Goal: Task Accomplishment & Management: Manage account settings

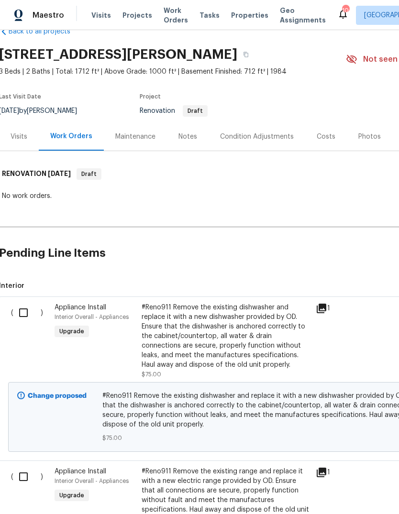
click at [27, 312] on input "checkbox" at bounding box center [26, 313] width 27 height 20
checkbox input "true"
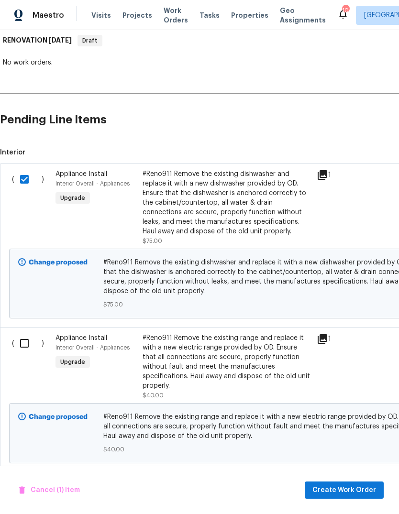
scroll to position [157, 0]
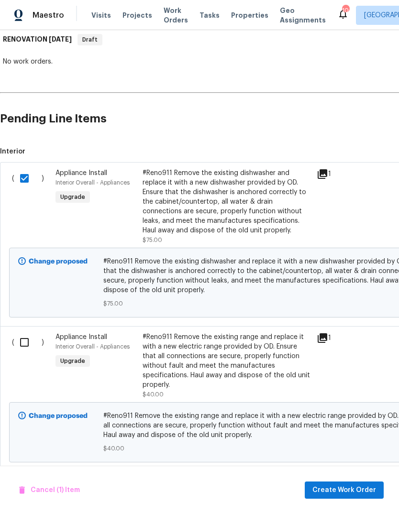
click at [24, 343] on input "checkbox" at bounding box center [27, 342] width 27 height 20
checkbox input "true"
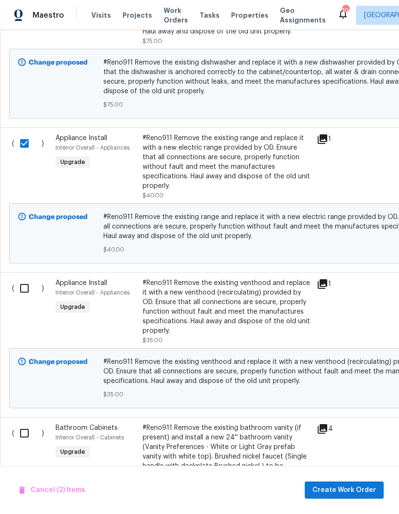
scroll to position [358, 0]
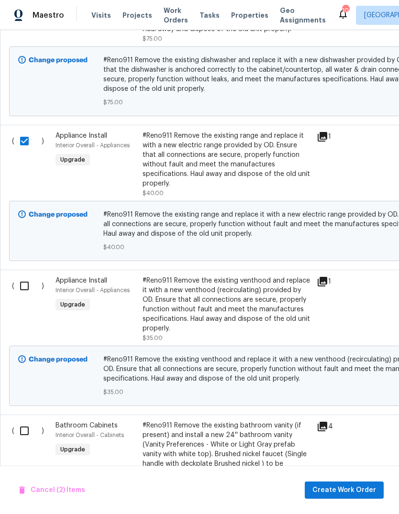
click at [26, 291] on input "checkbox" at bounding box center [27, 286] width 27 height 20
checkbox input "true"
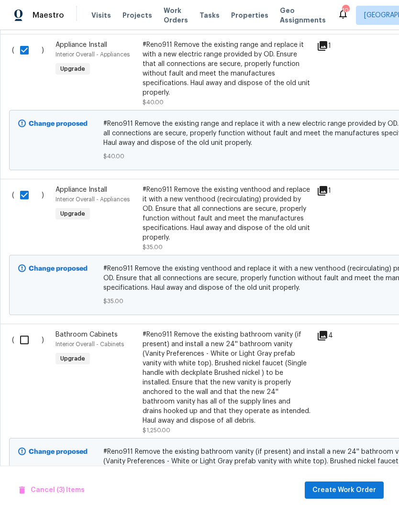
scroll to position [460, 1]
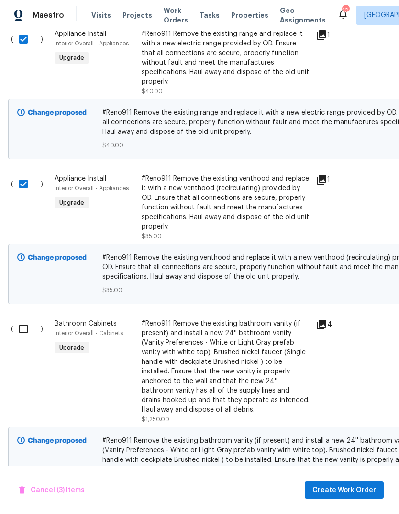
click at [23, 331] on input "checkbox" at bounding box center [26, 329] width 27 height 20
checkbox input "true"
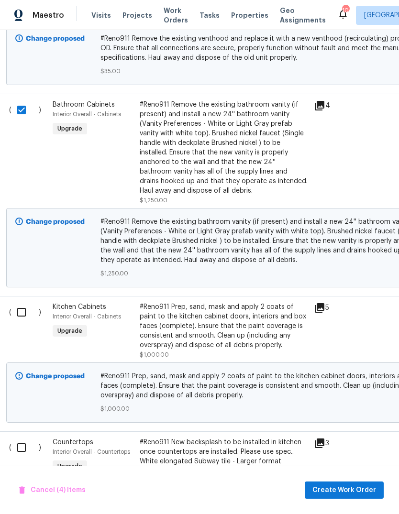
scroll to position [681, 3]
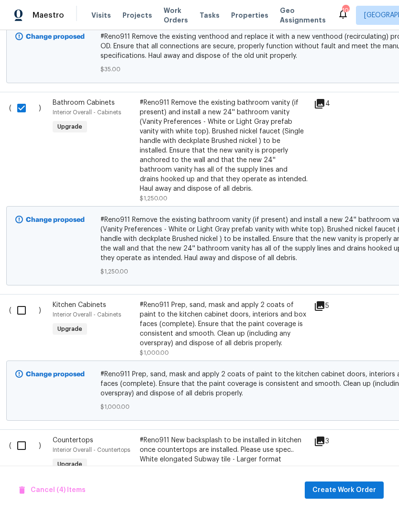
click at [22, 315] on input "checkbox" at bounding box center [24, 310] width 27 height 20
checkbox input "true"
click at [21, 445] on input "checkbox" at bounding box center [24, 446] width 27 height 20
checkbox input "true"
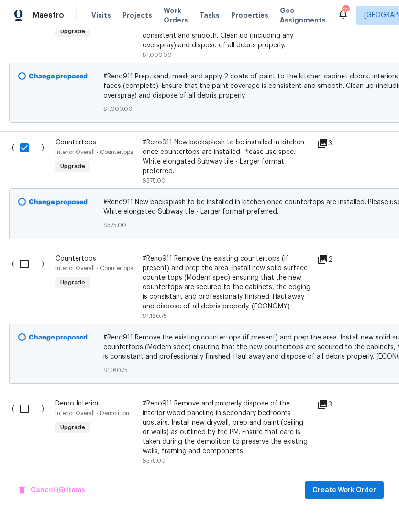
scroll to position [979, 0]
click at [24, 412] on input "checkbox" at bounding box center [27, 409] width 27 height 20
checkbox input "true"
click at [27, 266] on input "checkbox" at bounding box center [27, 264] width 27 height 20
checkbox input "true"
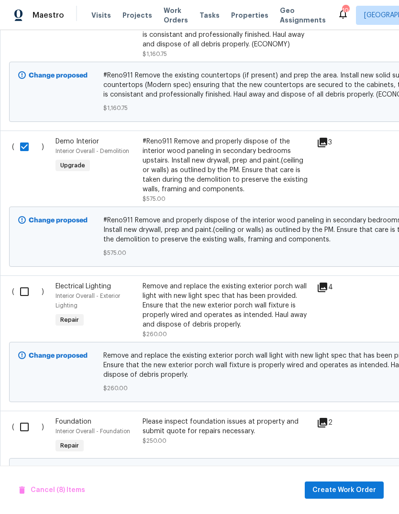
scroll to position [1241, 0]
click at [22, 291] on input "checkbox" at bounding box center [27, 291] width 27 height 20
checkbox input "true"
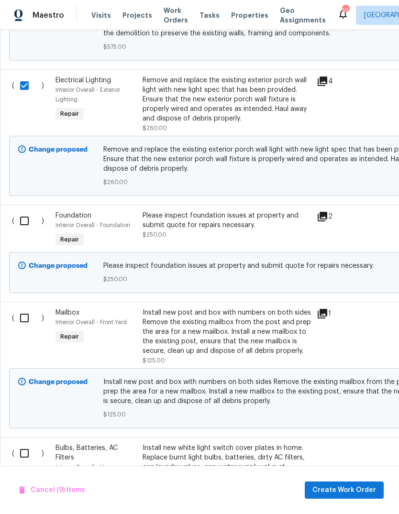
scroll to position [1447, 0]
click at [25, 326] on input "checkbox" at bounding box center [27, 318] width 27 height 20
checkbox input "true"
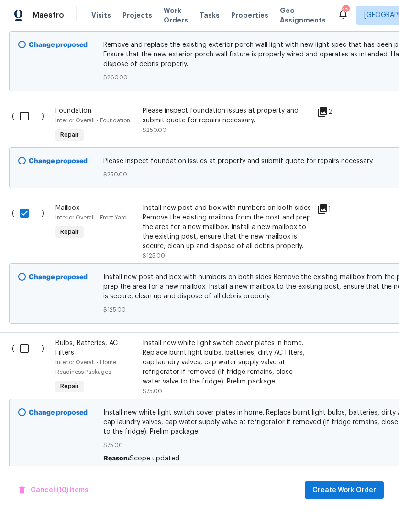
scroll to position [1551, 0]
click at [23, 351] on input "checkbox" at bounding box center [27, 348] width 27 height 20
checkbox input "true"
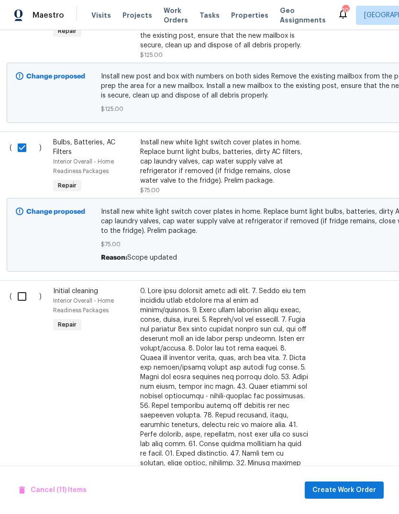
click at [24, 305] on input "checkbox" at bounding box center [25, 296] width 27 height 20
checkbox input "true"
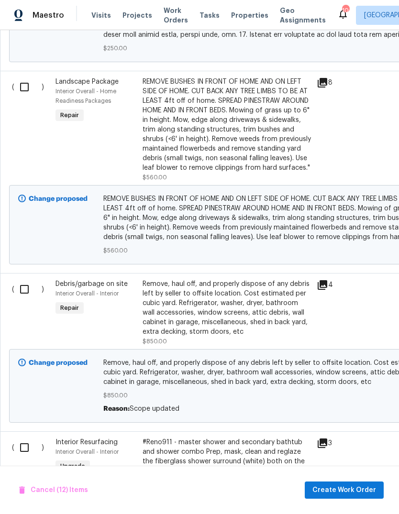
scroll to position [0, 0]
click at [24, 291] on input "checkbox" at bounding box center [27, 289] width 27 height 20
checkbox input "true"
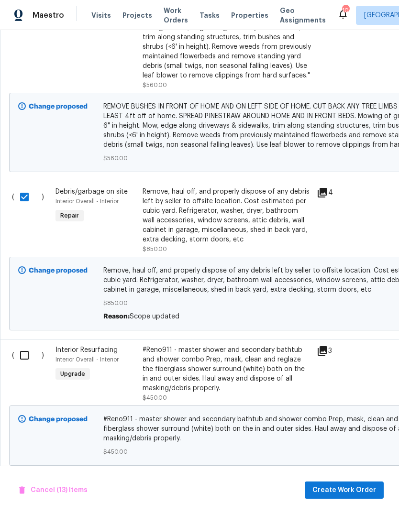
click at [23, 356] on input "checkbox" at bounding box center [27, 355] width 27 height 20
checkbox input "true"
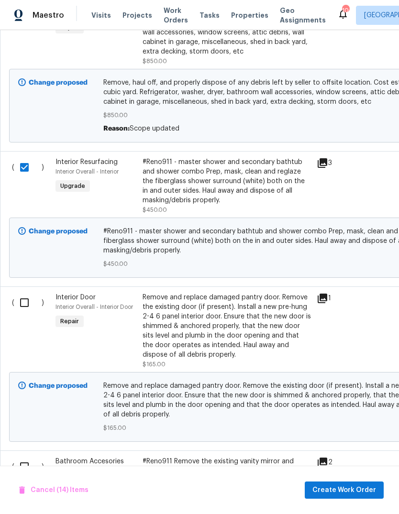
click at [23, 303] on input "checkbox" at bounding box center [27, 303] width 27 height 20
checkbox input "true"
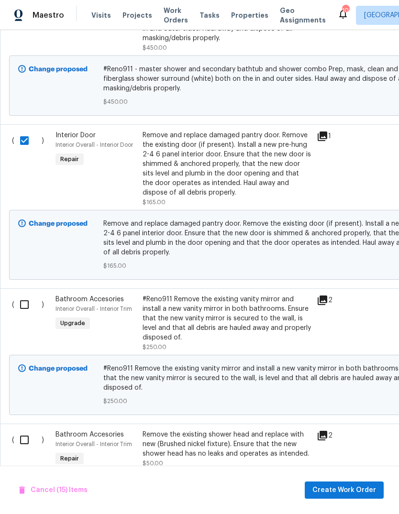
click at [28, 441] on input "checkbox" at bounding box center [27, 440] width 27 height 20
checkbox input "true"
click at [25, 304] on input "checkbox" at bounding box center [27, 304] width 27 height 20
checkbox input "true"
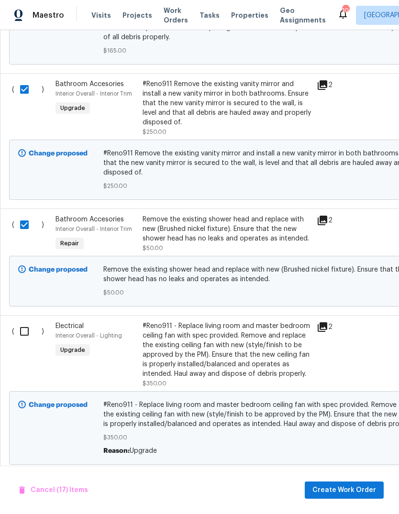
click at [27, 334] on input "checkbox" at bounding box center [27, 331] width 27 height 20
checkbox input "true"
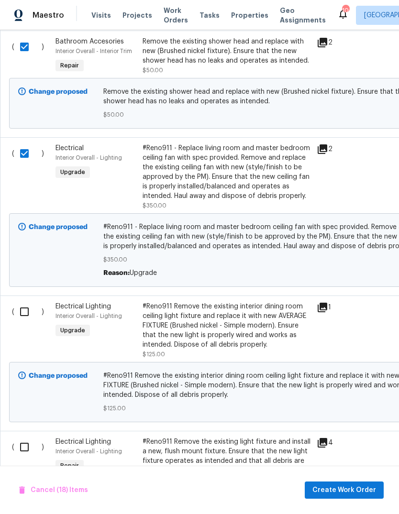
click at [26, 314] on input "checkbox" at bounding box center [27, 312] width 27 height 20
checkbox input "true"
click at [24, 452] on input "checkbox" at bounding box center [27, 447] width 27 height 20
checkbox input "true"
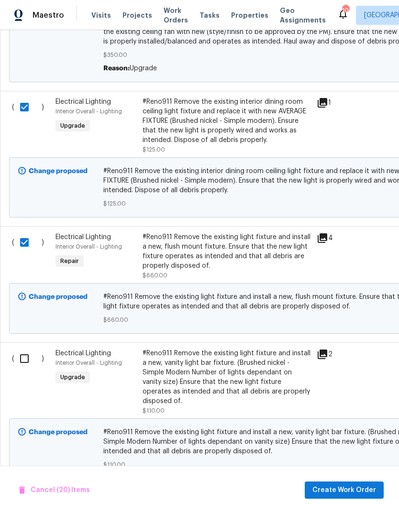
click at [19, 360] on input "checkbox" at bounding box center [27, 359] width 27 height 20
checkbox input "true"
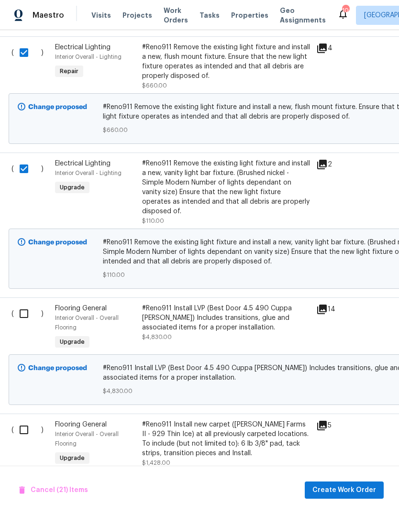
click at [26, 316] on input "checkbox" at bounding box center [27, 314] width 27 height 20
click at [22, 315] on input "checkbox" at bounding box center [27, 314] width 27 height 20
checkbox input "false"
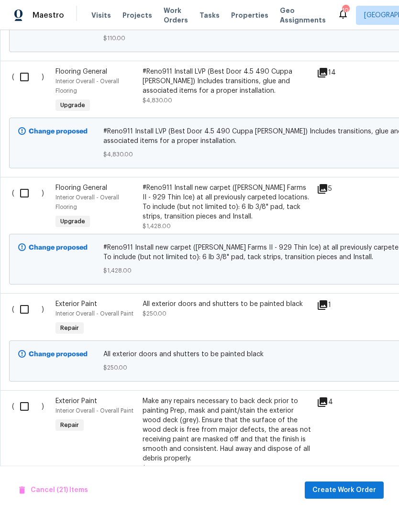
click at [23, 317] on input "checkbox" at bounding box center [27, 309] width 27 height 20
checkbox input "true"
click at [30, 411] on input "checkbox" at bounding box center [27, 406] width 27 height 20
checkbox input "true"
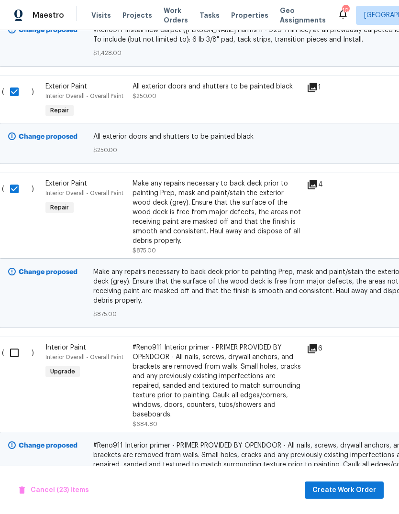
click at [14, 357] on input "checkbox" at bounding box center [17, 353] width 27 height 20
checkbox input "true"
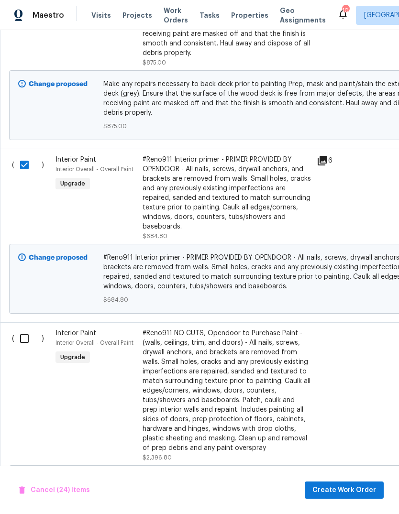
click at [26, 343] on input "checkbox" at bounding box center [27, 338] width 27 height 20
checkbox input "true"
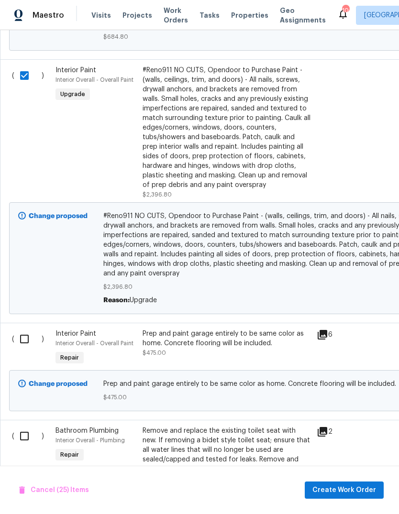
click at [25, 349] on input "checkbox" at bounding box center [27, 339] width 27 height 20
checkbox input "true"
click at [29, 439] on input "checkbox" at bounding box center [27, 436] width 27 height 20
checkbox input "true"
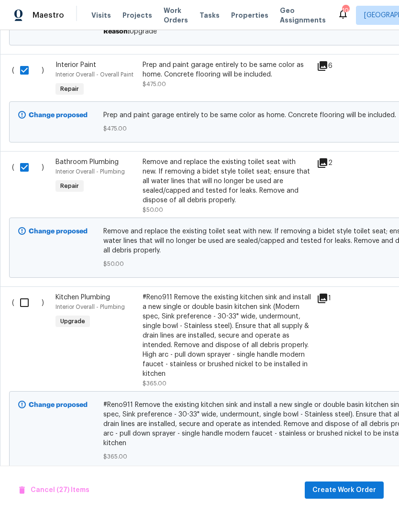
click at [28, 313] on input "checkbox" at bounding box center [27, 303] width 27 height 20
checkbox input "true"
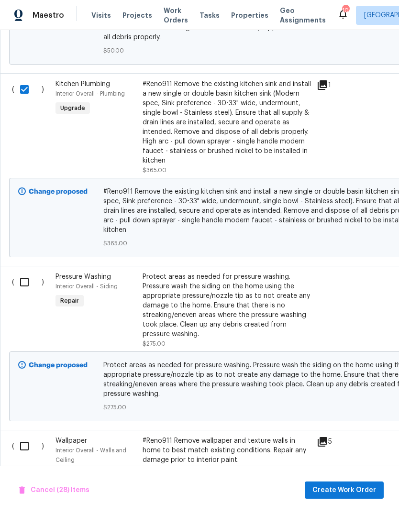
click at [24, 290] on input "checkbox" at bounding box center [27, 282] width 27 height 20
checkbox input "true"
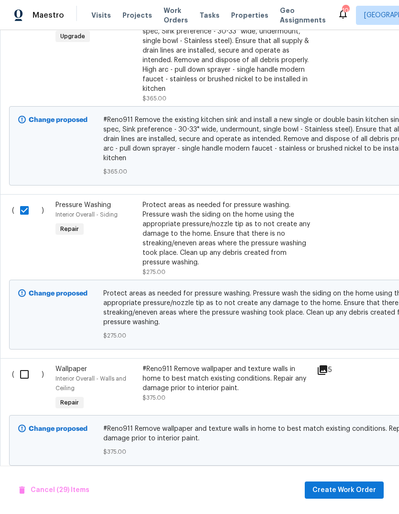
click at [24, 384] on input "checkbox" at bounding box center [27, 374] width 27 height 20
checkbox input "true"
click at [356, 487] on span "Create Work Order" at bounding box center [344, 490] width 64 height 12
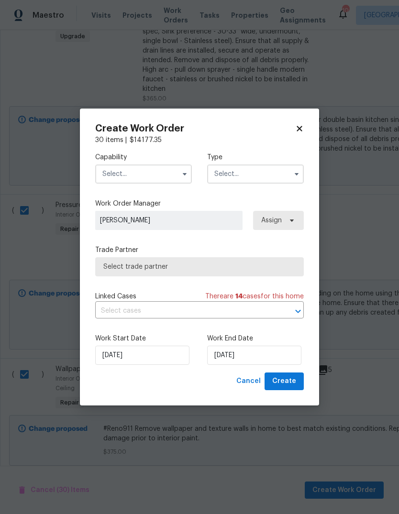
click at [176, 175] on input "text" at bounding box center [143, 173] width 97 height 19
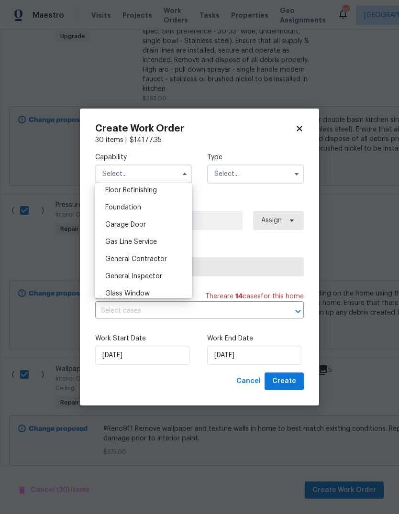
scroll to position [392, 0]
click at [164, 261] on span "General Contractor" at bounding box center [136, 259] width 62 height 7
type input "General Contractor"
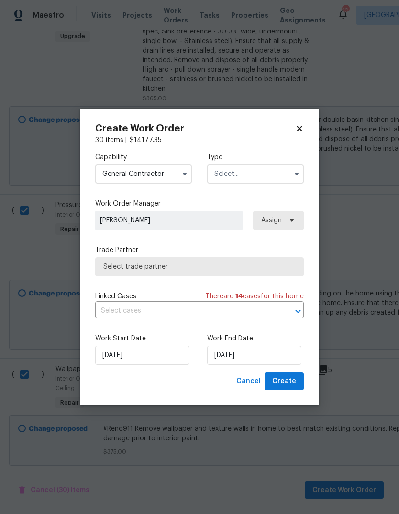
click at [273, 171] on input "text" at bounding box center [255, 173] width 97 height 19
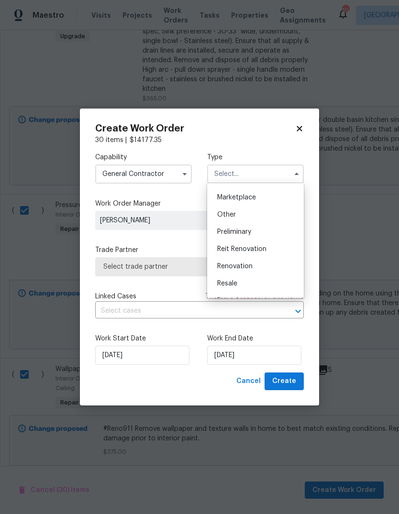
scroll to position [167, 0]
click at [256, 268] on div "Renovation" at bounding box center [255, 267] width 92 height 17
type input "Renovation"
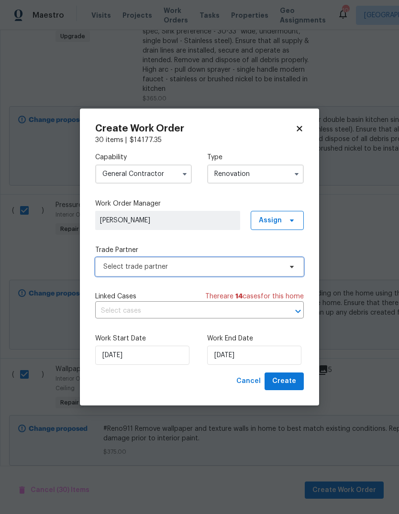
click at [287, 268] on span at bounding box center [290, 267] width 11 height 8
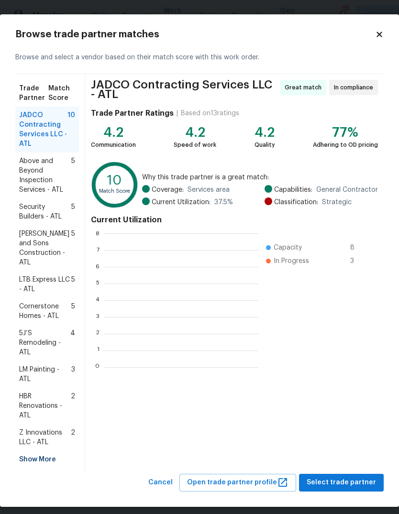
scroll to position [134, 154]
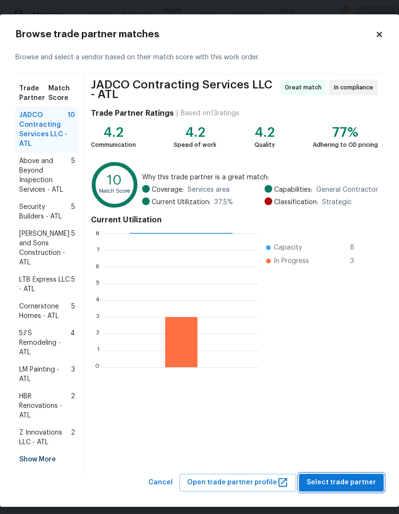
click at [355, 477] on span "Select trade partner" at bounding box center [340, 483] width 69 height 12
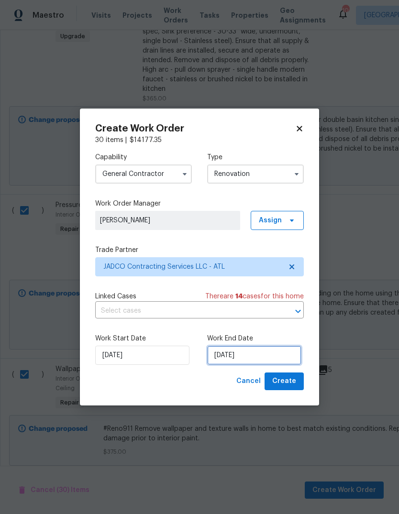
click at [276, 355] on input "[DATE]" at bounding box center [254, 355] width 94 height 19
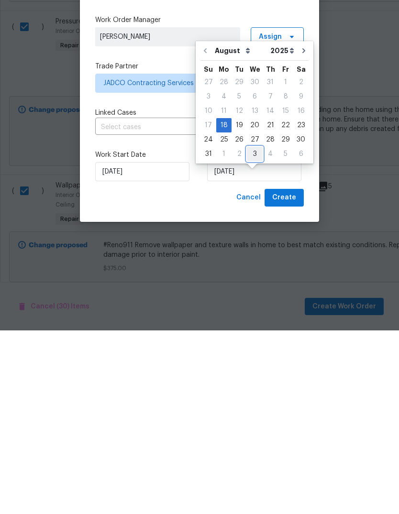
click at [253, 331] on div "3" at bounding box center [255, 337] width 16 height 13
type input "[DATE]"
select select "8"
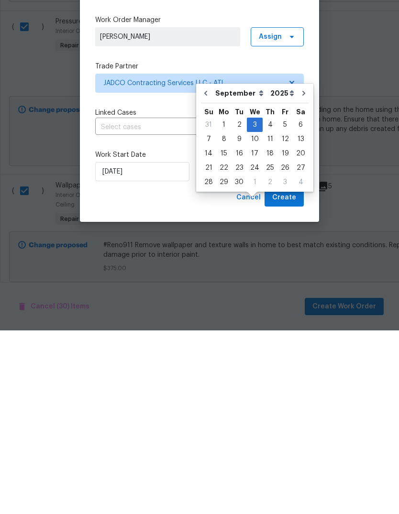
scroll to position [36, 0]
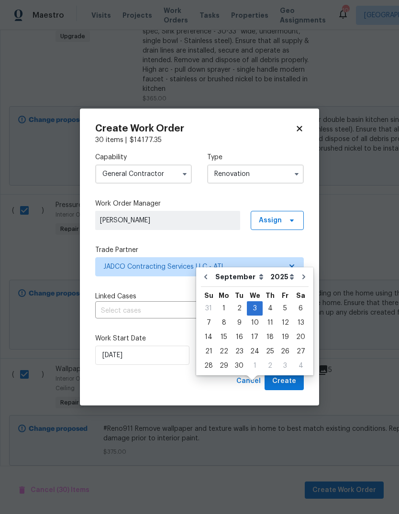
click at [294, 380] on span "Create" at bounding box center [284, 381] width 24 height 12
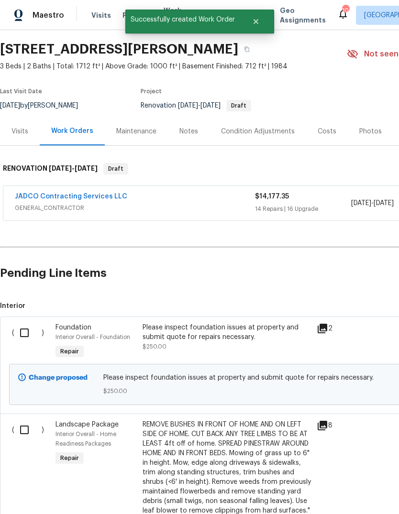
scroll to position [28, 0]
click at [23, 331] on input "checkbox" at bounding box center [27, 333] width 27 height 20
checkbox input "true"
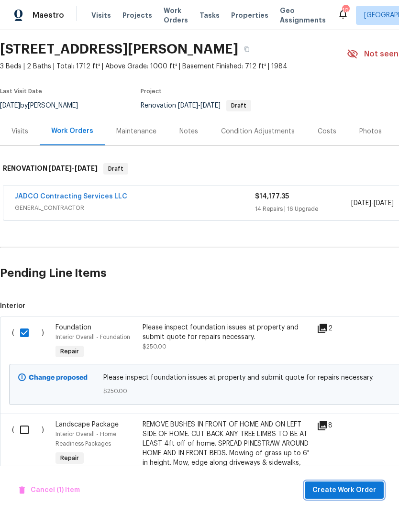
click at [358, 489] on span "Create Work Order" at bounding box center [344, 490] width 64 height 12
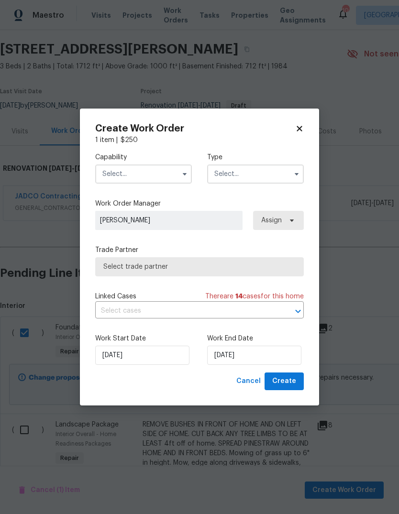
click at [180, 175] on button "button" at bounding box center [184, 173] width 11 height 11
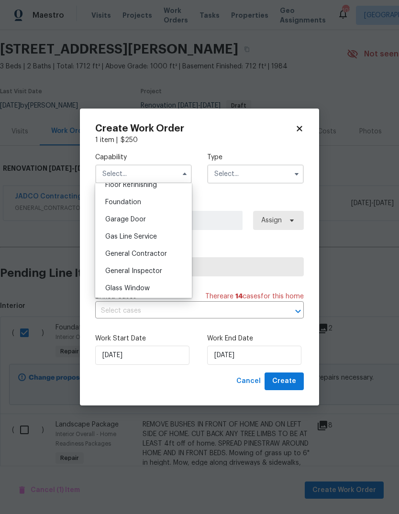
scroll to position [396, 0]
click at [162, 204] on div "Foundation" at bounding box center [144, 203] width 92 height 17
type input "Foundation"
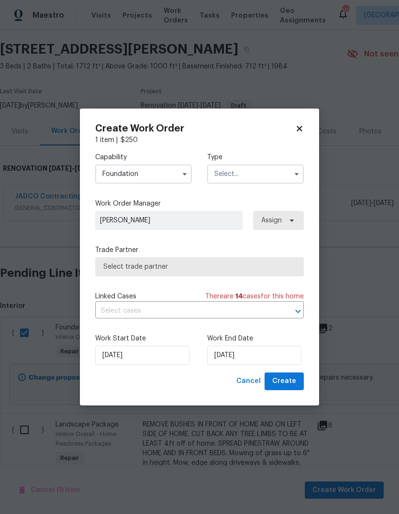
click at [263, 179] on input "text" at bounding box center [255, 173] width 97 height 19
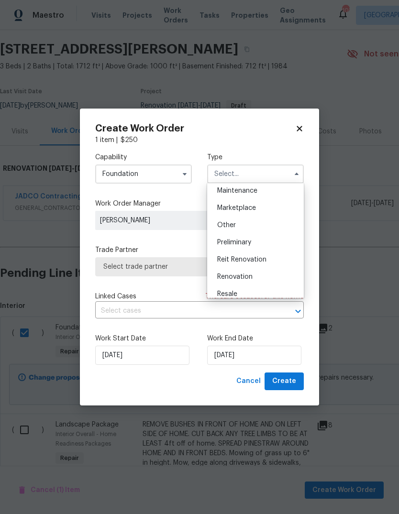
scroll to position [164, 0]
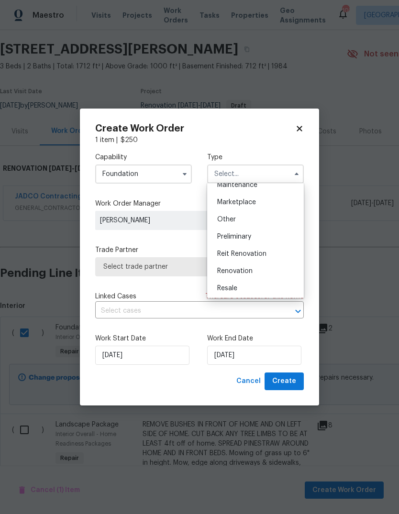
click at [254, 270] on div "Renovation" at bounding box center [255, 270] width 92 height 17
type input "Renovation"
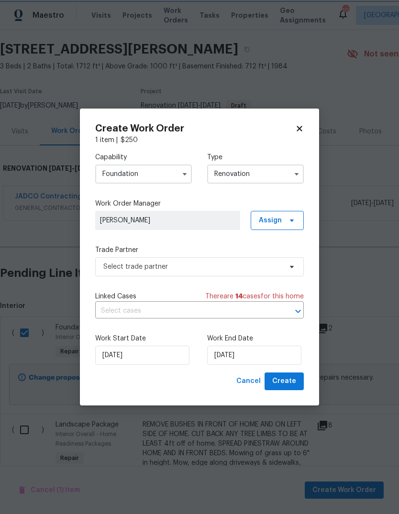
scroll to position [0, 0]
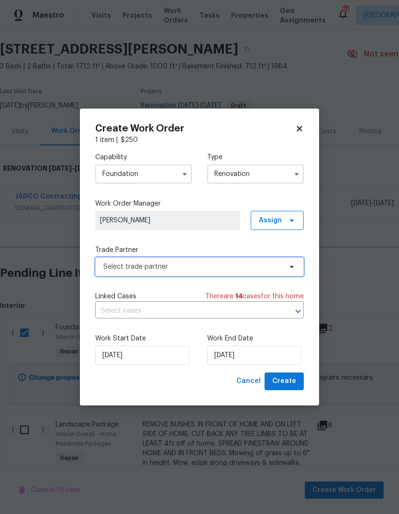
click at [292, 268] on icon at bounding box center [292, 267] width 8 height 8
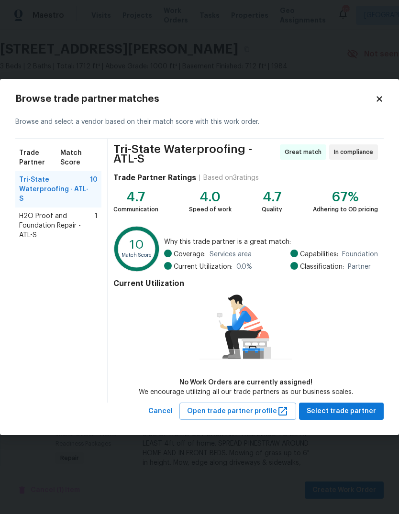
click at [41, 218] on span "H2O Proof and Foundation Repair - ATL-S" at bounding box center [57, 225] width 76 height 29
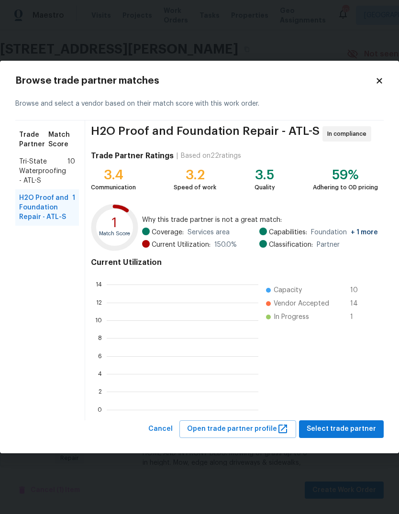
scroll to position [134, 152]
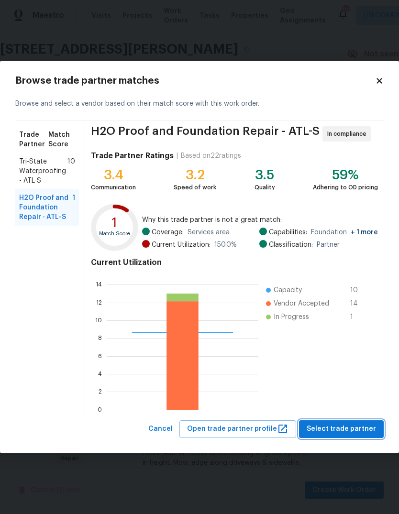
click at [353, 428] on span "Select trade partner" at bounding box center [340, 429] width 69 height 12
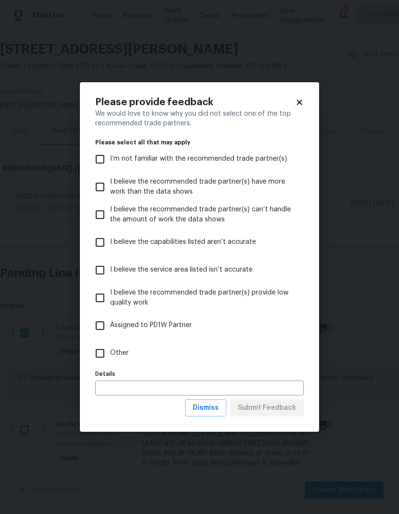
click at [101, 350] on input "Other" at bounding box center [100, 353] width 20 height 20
checkbox input "true"
click at [281, 407] on span "Submit Feedback" at bounding box center [267, 408] width 58 height 12
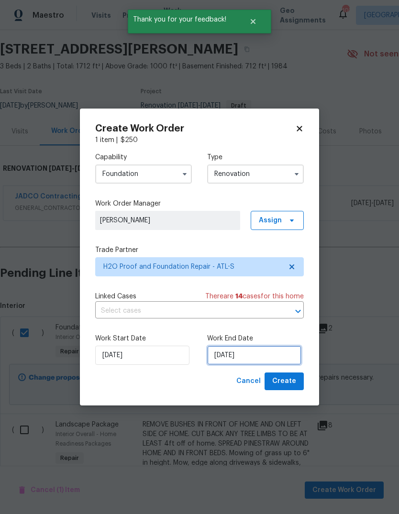
click at [275, 354] on input "[DATE]" at bounding box center [254, 355] width 94 height 19
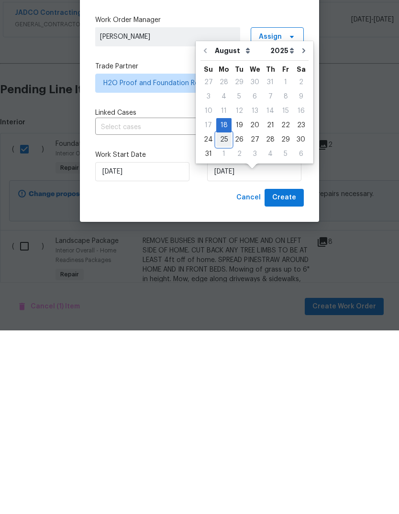
click at [222, 316] on div "25" at bounding box center [223, 322] width 15 height 13
type input "[DATE]"
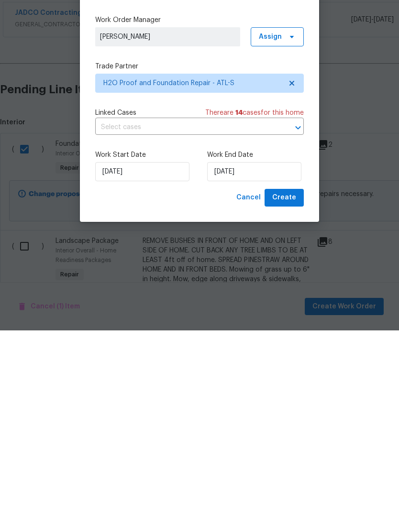
scroll to position [36, 0]
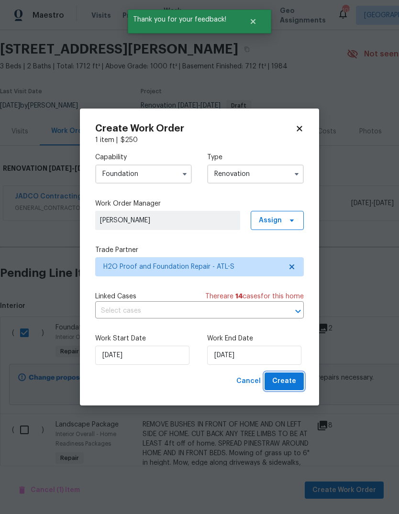
click at [293, 379] on span "Create" at bounding box center [284, 381] width 24 height 12
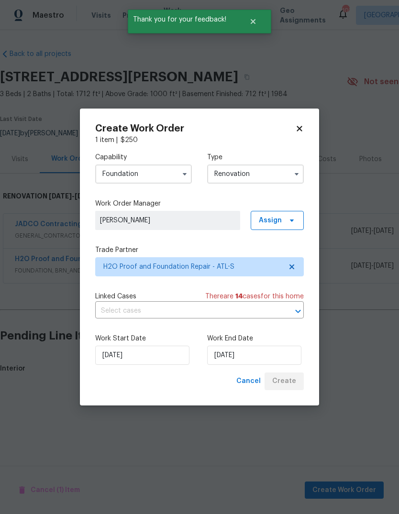
scroll to position [0, 0]
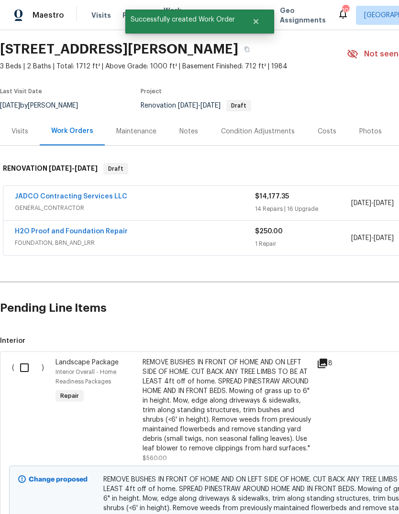
click at [28, 364] on input "checkbox" at bounding box center [27, 368] width 27 height 20
checkbox input "true"
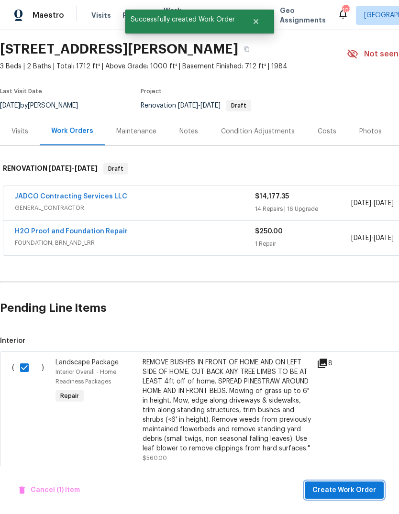
click at [356, 486] on span "Create Work Order" at bounding box center [344, 490] width 64 height 12
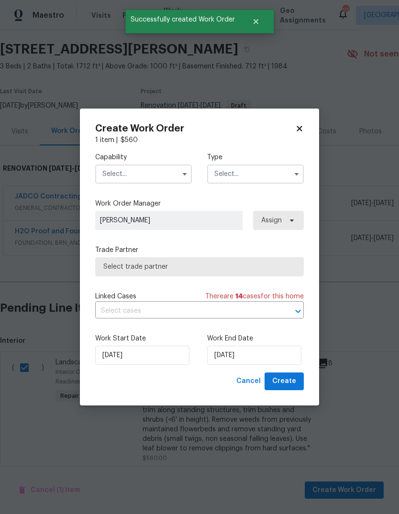
click at [176, 174] on input "text" at bounding box center [143, 173] width 97 height 19
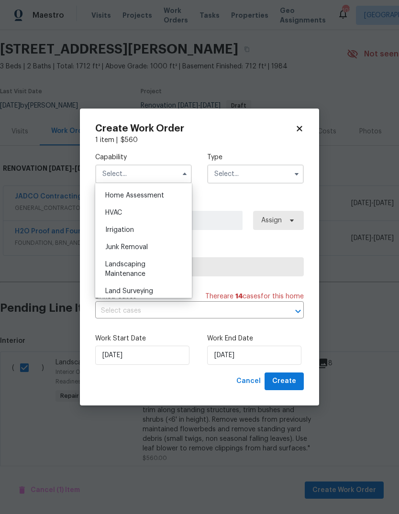
scroll to position [556, 0]
click at [156, 270] on div "Landscaping Maintenance" at bounding box center [144, 271] width 92 height 27
type input "Landscaping Maintenance"
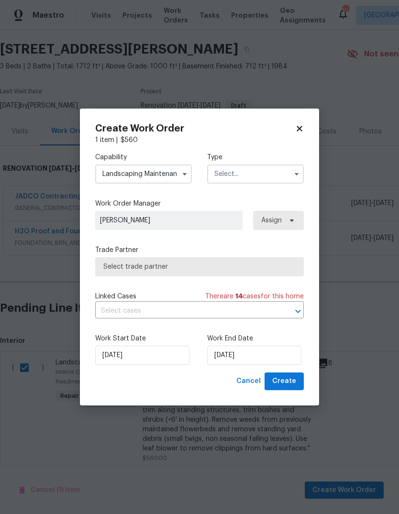
click at [280, 172] on input "text" at bounding box center [255, 173] width 97 height 19
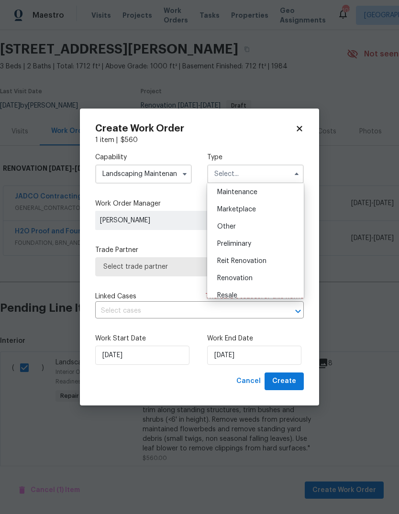
scroll to position [156, 0]
click at [260, 278] on div "Renovation" at bounding box center [255, 278] width 92 height 17
type input "Renovation"
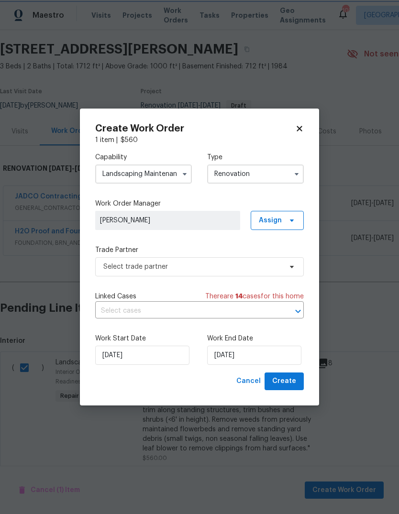
scroll to position [0, 0]
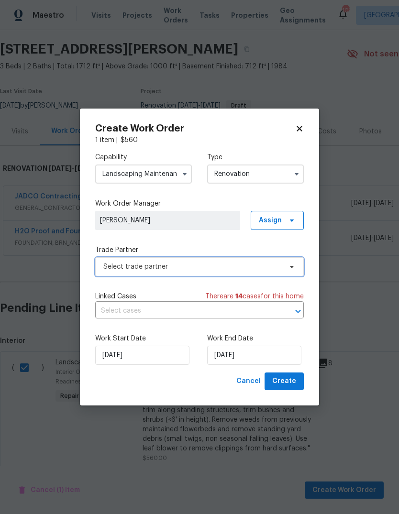
click at [289, 265] on icon at bounding box center [292, 267] width 8 height 8
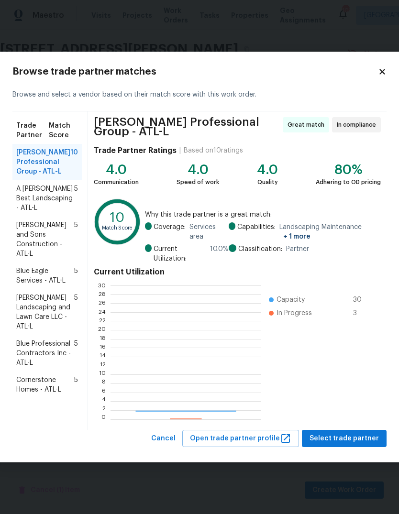
scroll to position [134, 150]
click at [353, 436] on span "Select trade partner" at bounding box center [343, 439] width 69 height 12
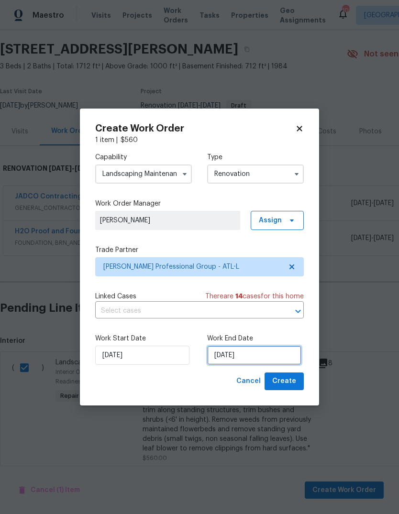
click at [274, 357] on input "[DATE]" at bounding box center [254, 355] width 94 height 19
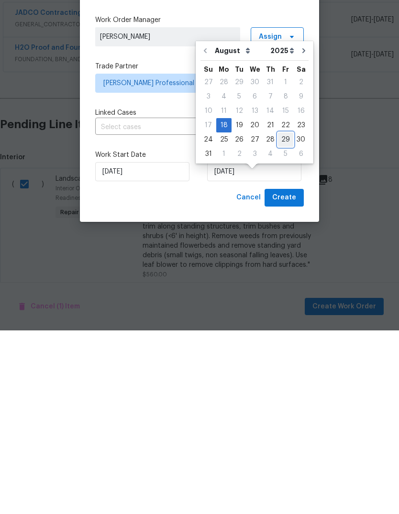
click at [283, 316] on div "29" at bounding box center [285, 322] width 15 height 13
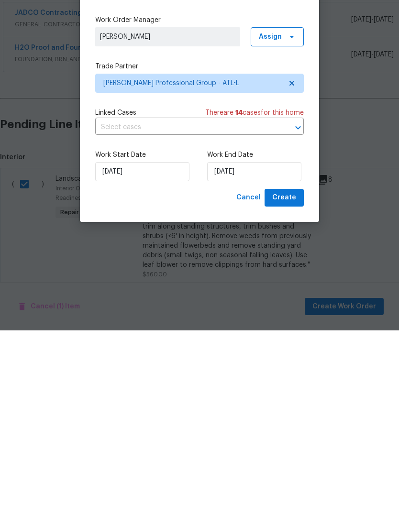
type input "[DATE]"
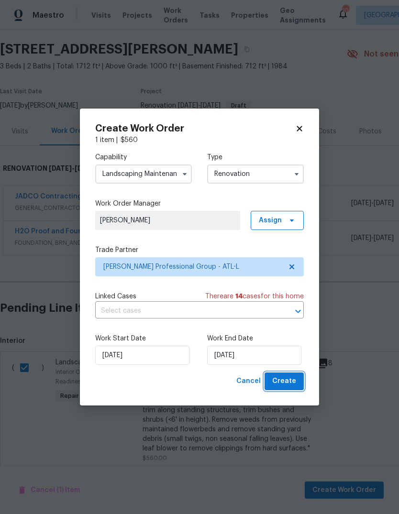
click at [294, 380] on span "Create" at bounding box center [284, 381] width 24 height 12
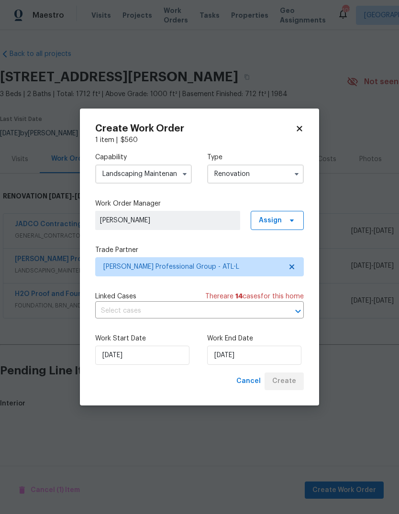
scroll to position [0, 0]
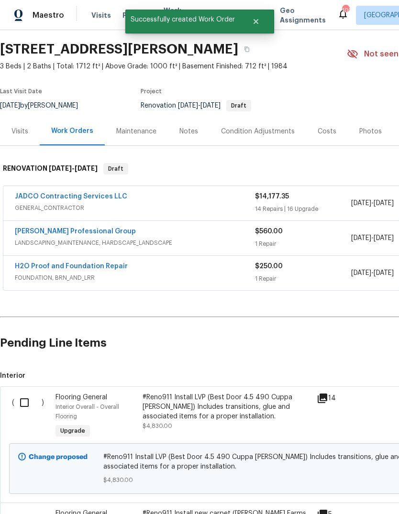
click at [27, 399] on input "checkbox" at bounding box center [27, 402] width 27 height 20
checkbox input "true"
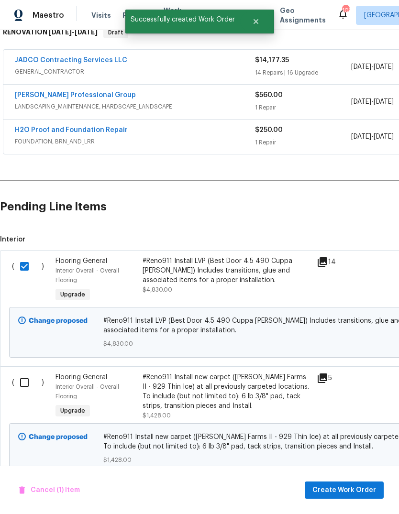
scroll to position [163, 0]
click at [25, 388] on input "checkbox" at bounding box center [27, 383] width 27 height 20
checkbox input "true"
click at [358, 491] on span "Create Work Order" at bounding box center [344, 490] width 64 height 12
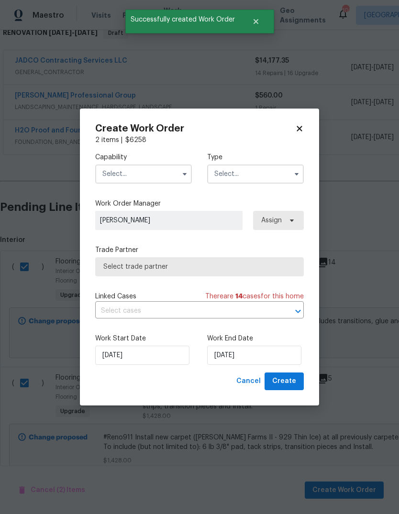
click at [171, 176] on input "text" at bounding box center [143, 173] width 97 height 19
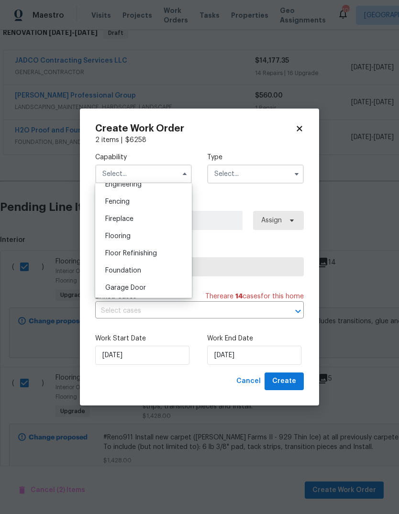
scroll to position [329, 0]
click at [162, 236] on div "Flooring" at bounding box center [144, 236] width 92 height 17
type input "Flooring"
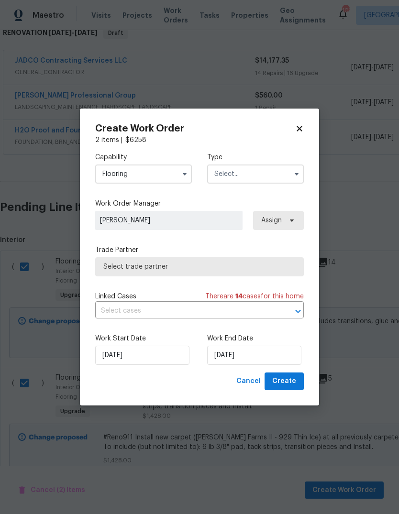
click at [266, 174] on input "text" at bounding box center [255, 173] width 97 height 19
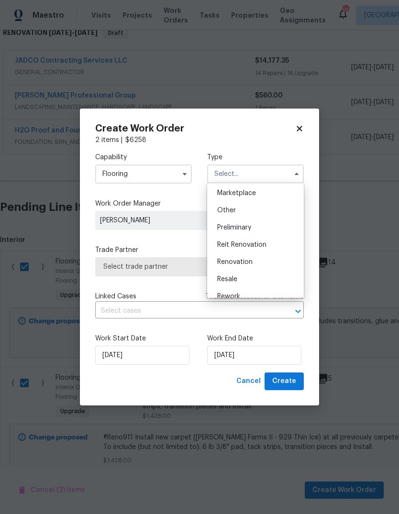
scroll to position [173, 0]
click at [259, 264] on div "Renovation" at bounding box center [255, 262] width 92 height 17
type input "Renovation"
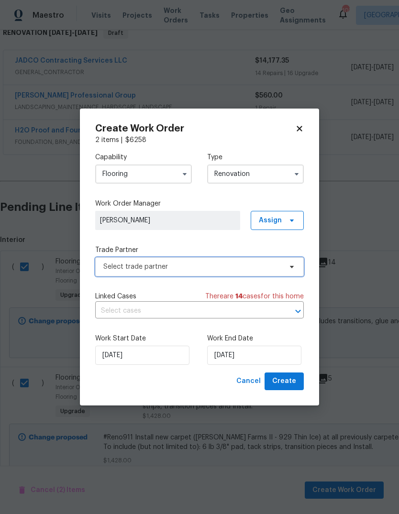
click at [287, 266] on span at bounding box center [290, 267] width 11 height 8
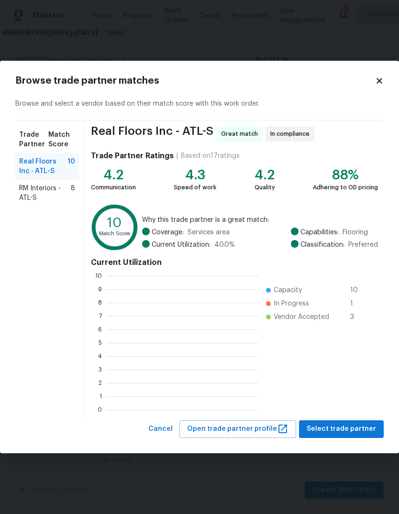
scroll to position [1, 1]
click at [39, 196] on span "RM Interiors - ATL-S" at bounding box center [45, 193] width 52 height 19
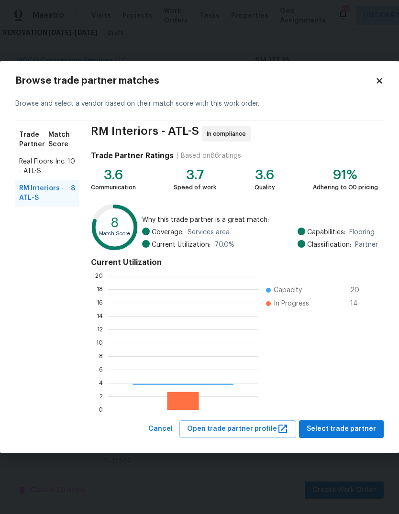
scroll to position [134, 151]
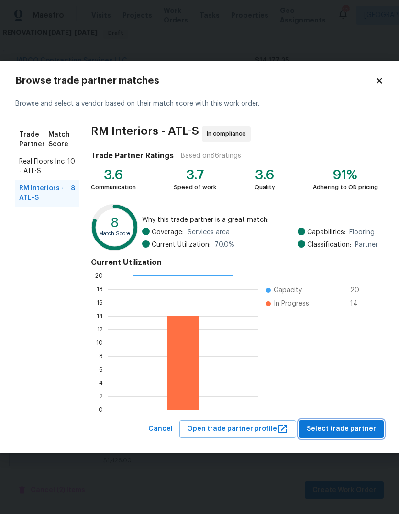
click at [349, 428] on span "Select trade partner" at bounding box center [340, 429] width 69 height 12
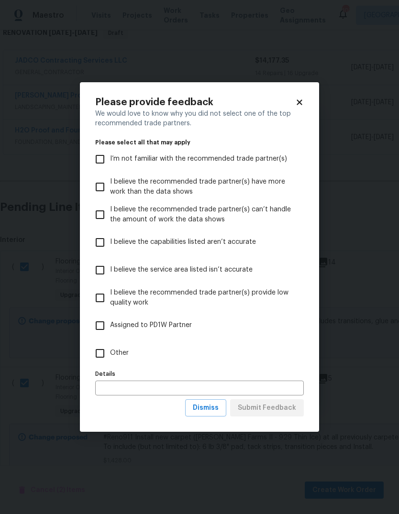
click at [100, 353] on input "Other" at bounding box center [100, 353] width 20 height 20
checkbox input "true"
click at [284, 409] on span "Submit Feedback" at bounding box center [267, 408] width 58 height 12
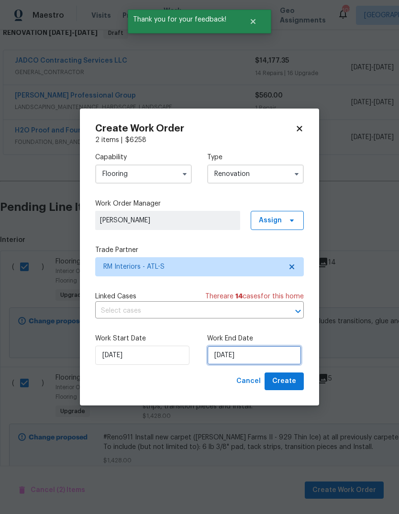
click at [272, 360] on input "[DATE]" at bounding box center [254, 355] width 94 height 19
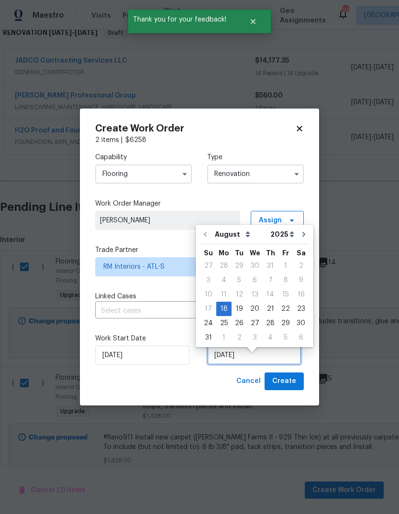
scroll to position [7, 0]
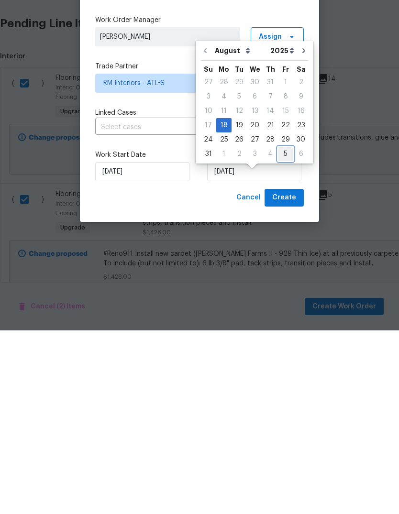
click at [282, 331] on div "5" at bounding box center [285, 337] width 15 height 13
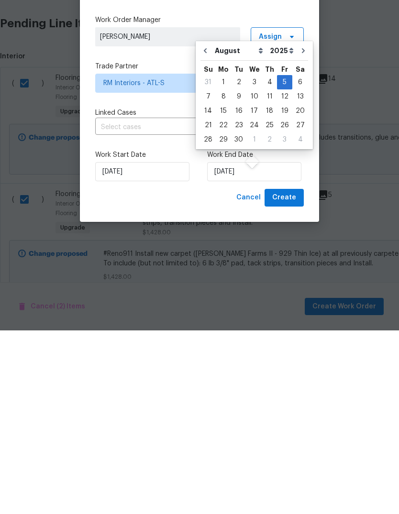
type input "[DATE]"
select select "8"
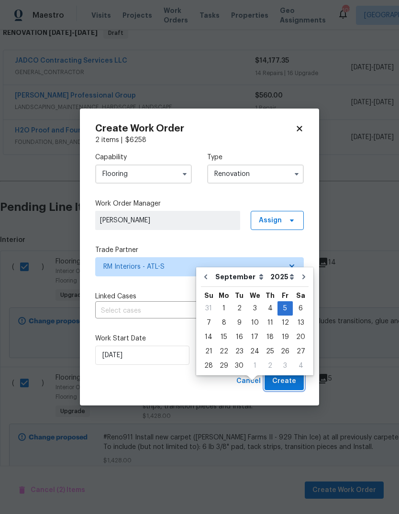
click at [292, 380] on span "Create" at bounding box center [284, 381] width 24 height 12
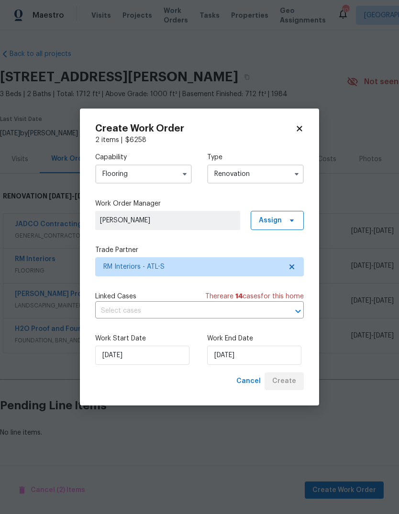
scroll to position [0, 0]
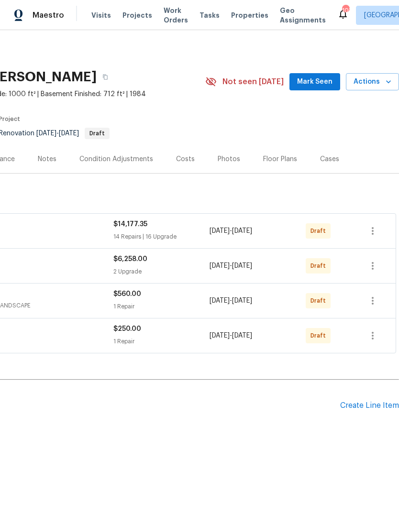
scroll to position [0, 142]
click at [322, 82] on span "Mark Seen" at bounding box center [314, 82] width 35 height 12
click at [372, 234] on icon "button" at bounding box center [372, 231] width 2 height 8
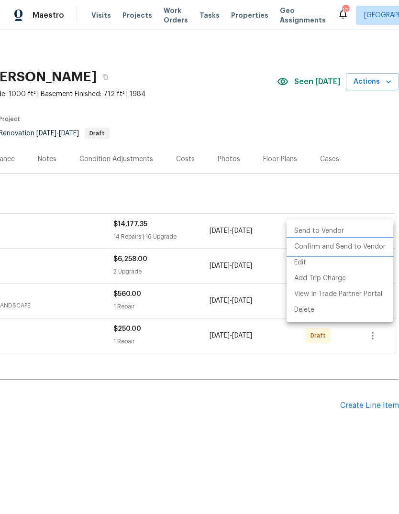
click at [363, 245] on li "Confirm and Send to Vendor" at bounding box center [339, 247] width 107 height 16
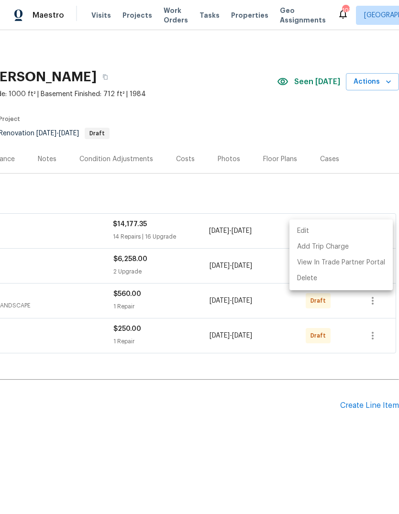
click at [362, 185] on div at bounding box center [199, 257] width 399 height 514
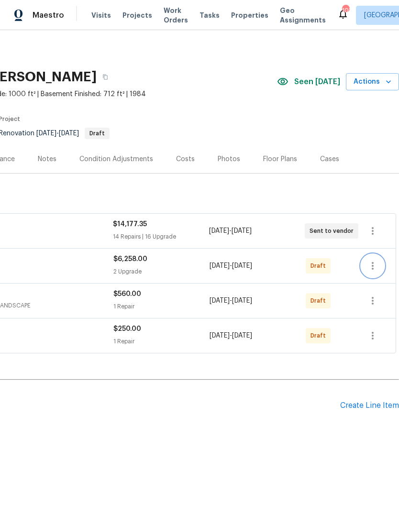
click at [374, 267] on icon "button" at bounding box center [372, 265] width 11 height 11
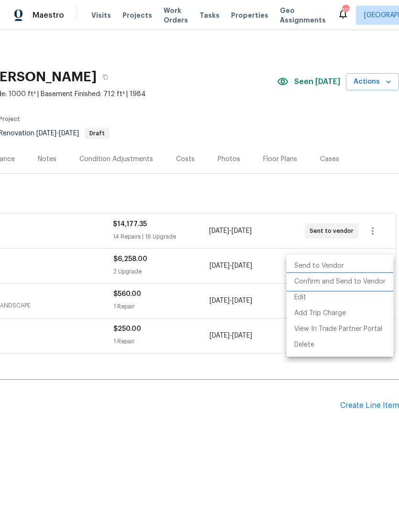
click at [366, 283] on li "Confirm and Send to Vendor" at bounding box center [339, 282] width 107 height 16
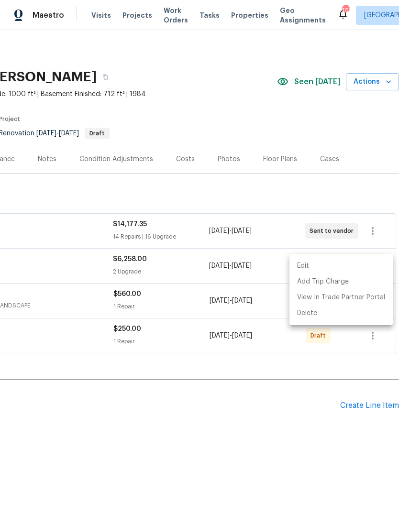
click at [365, 182] on div at bounding box center [199, 257] width 399 height 514
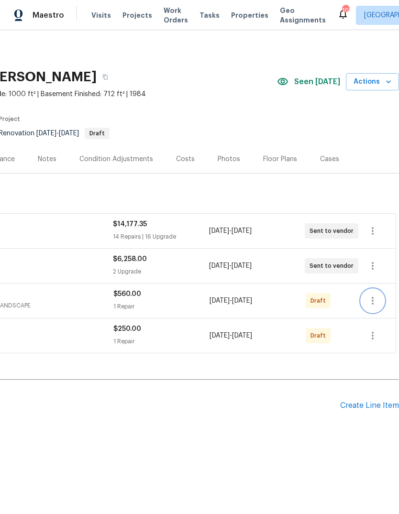
click at [378, 302] on icon "button" at bounding box center [372, 300] width 11 height 11
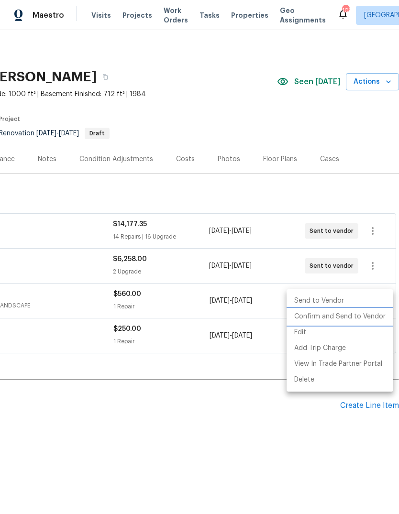
click at [360, 317] on li "Confirm and Send to Vendor" at bounding box center [339, 317] width 107 height 16
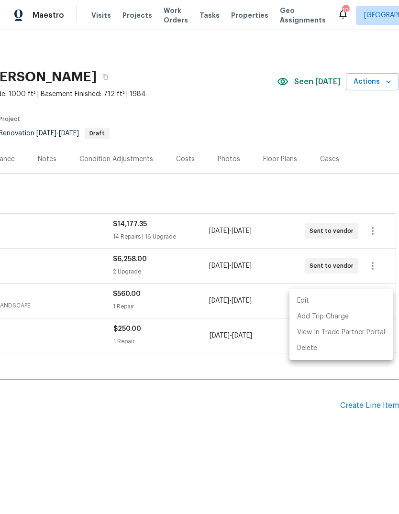
click at [359, 192] on div at bounding box center [199, 257] width 399 height 514
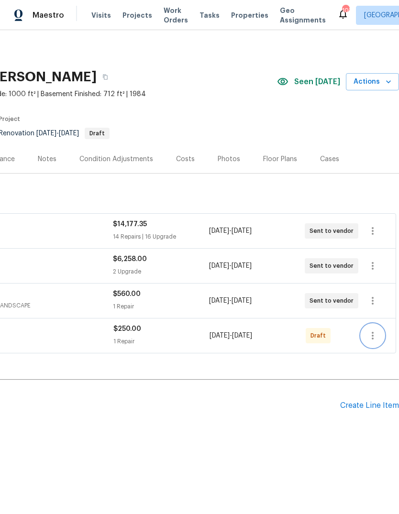
click at [376, 337] on icon "button" at bounding box center [372, 335] width 11 height 11
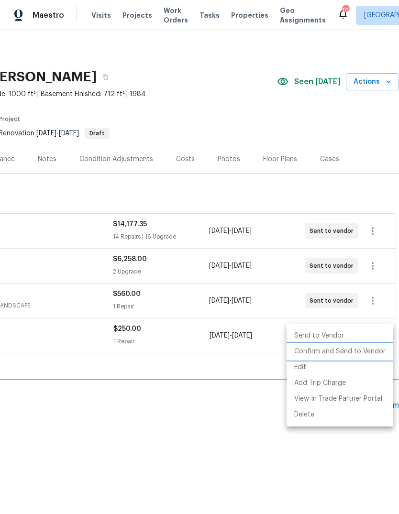
click at [358, 352] on li "Confirm and Send to Vendor" at bounding box center [339, 352] width 107 height 16
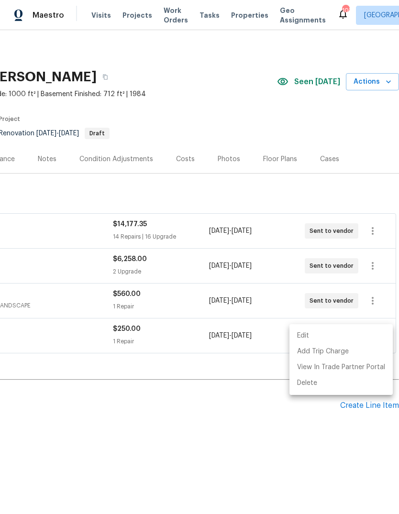
click at [347, 186] on div at bounding box center [199, 257] width 399 height 514
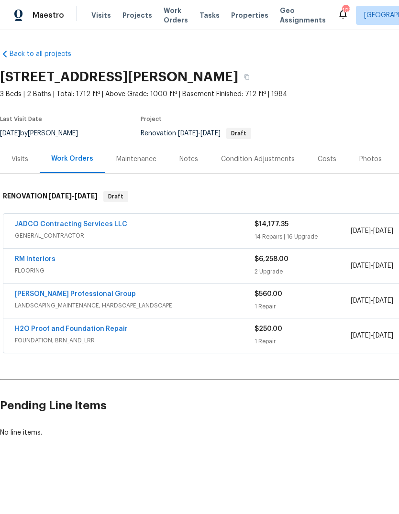
scroll to position [0, 0]
click at [184, 158] on div "Notes" at bounding box center [188, 159] width 19 height 10
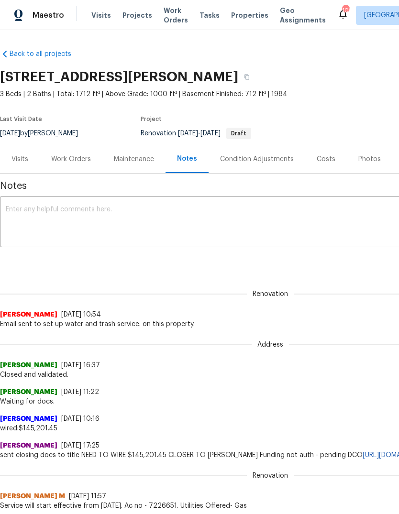
click at [50, 211] on textarea at bounding box center [270, 222] width 529 height 33
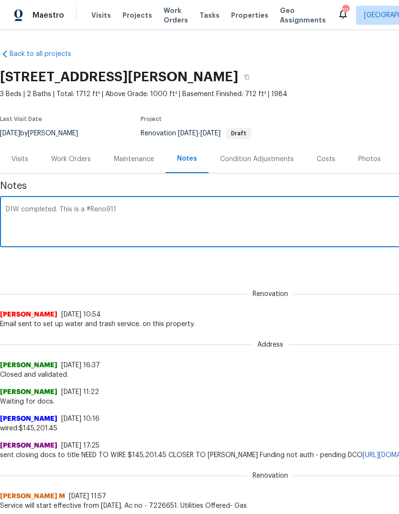
click at [125, 215] on textarea "D1W completed. This is a #Reno911" at bounding box center [270, 222] width 529 height 33
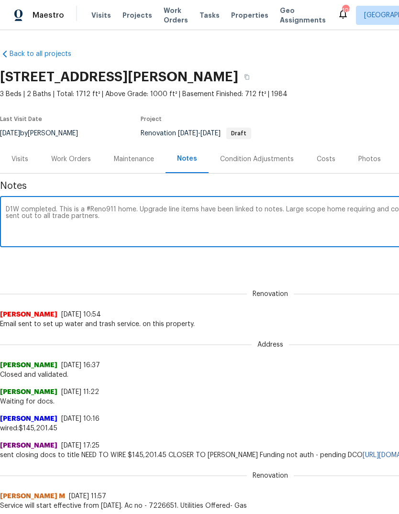
paste textarea "- #Reno911 upgrades - interior paint, primer, new light fixtures in home, grani…"
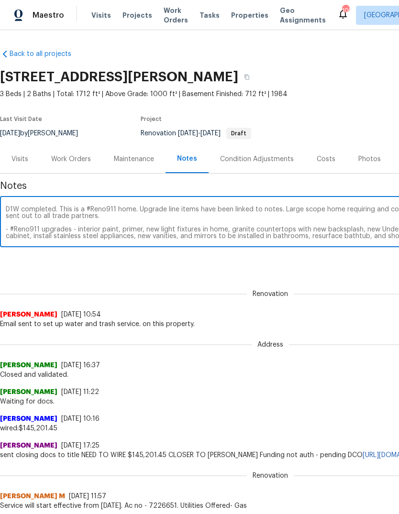
click at [284, 218] on textarea "D1W completed. This is a #Reno911 home. Upgrade line items have been linked to …" at bounding box center [270, 222] width 529 height 33
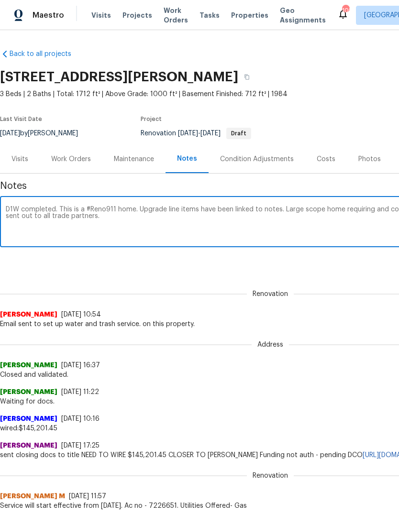
click at [18, 231] on textarea "D1W completed. This is a #Reno911 home. Upgrade line items have been linked to …" at bounding box center [270, 222] width 529 height 33
paste textarea "https://opendoor.slack.com/archives/C9Q3GRHM4/p1751984223074649"
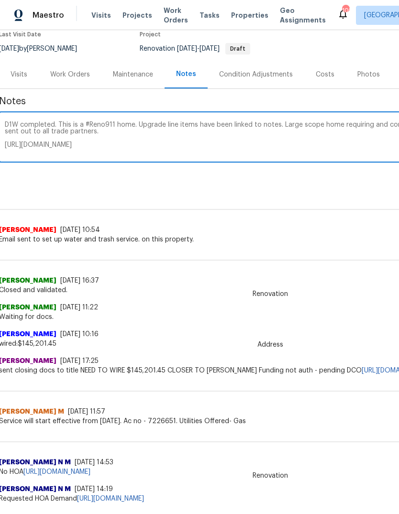
scroll to position [87, 1]
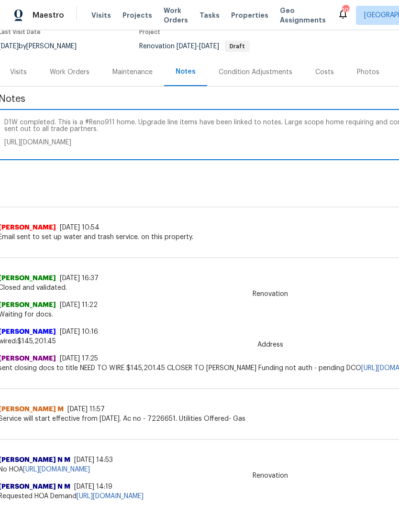
click at [309, 127] on textarea "D1W completed. This is a #Reno911 home. Upgrade line items have been linked to …" at bounding box center [268, 135] width 529 height 33
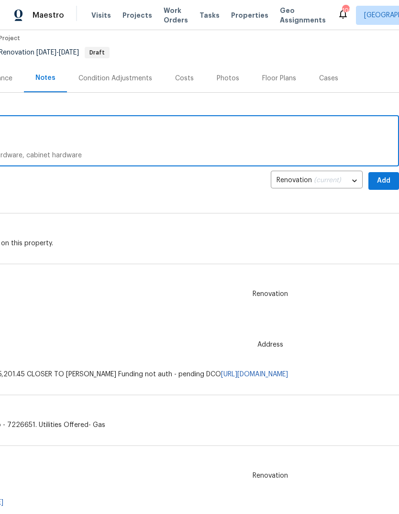
scroll to position [81, 142]
type textarea "D1W completed. This is a #Reno911 home. Upgrade line items have been linked to …"
click at [382, 182] on span "Add" at bounding box center [383, 181] width 15 height 12
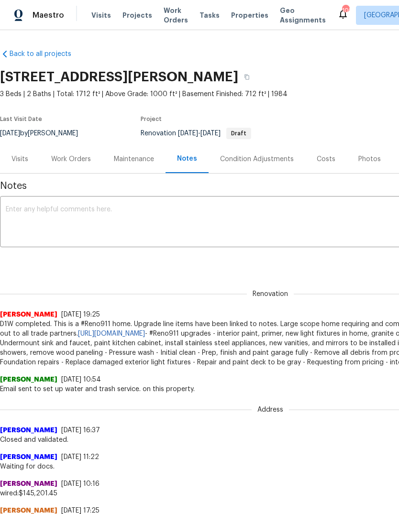
scroll to position [0, 0]
click at [65, 161] on div "Work Orders" at bounding box center [71, 159] width 40 height 10
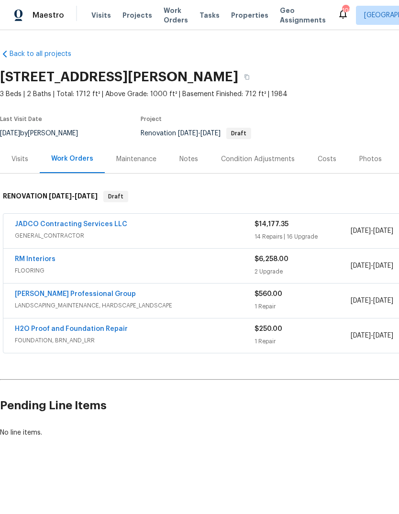
click at [42, 224] on link "JADCO Contracting Services LLC" at bounding box center [71, 224] width 112 height 7
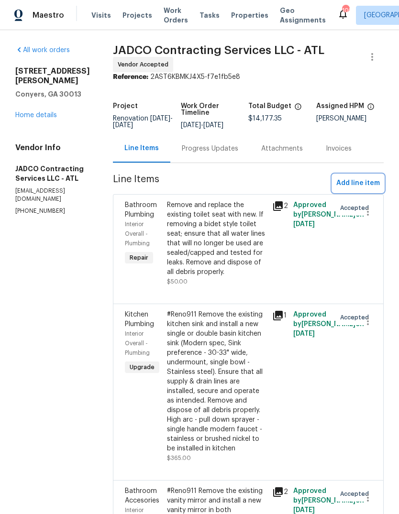
click at [366, 189] on span "Add line item" at bounding box center [358, 183] width 44 height 12
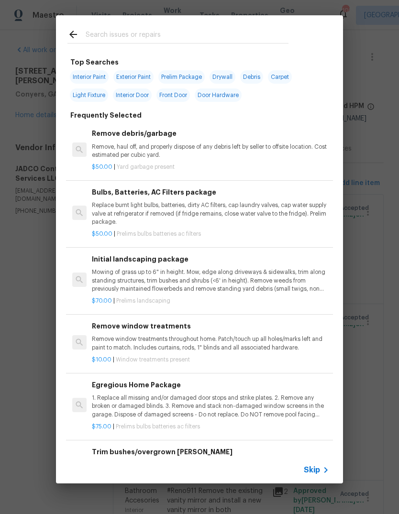
click at [253, 32] on input "text" at bounding box center [187, 36] width 203 height 14
type input "Guyter"
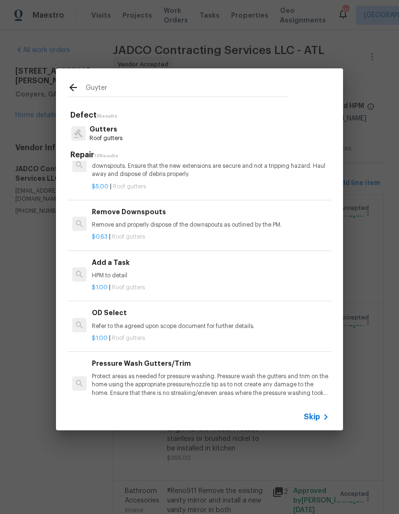
scroll to position [448, 0]
click at [102, 280] on p "HPM to detail" at bounding box center [210, 276] width 237 height 8
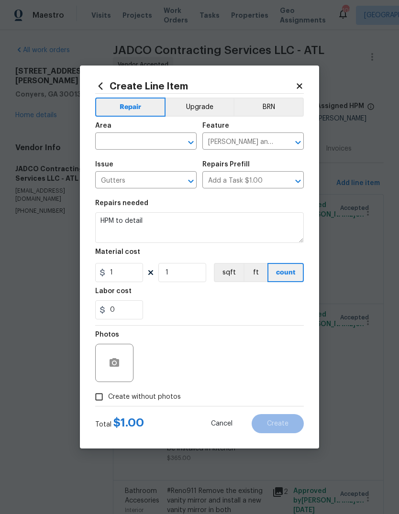
click at [169, 144] on input "text" at bounding box center [132, 142] width 75 height 15
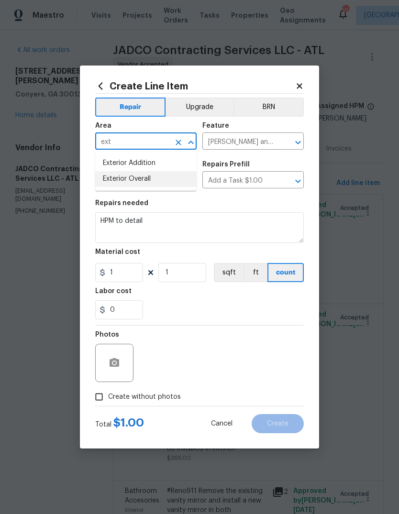
click at [144, 183] on li "Exterior Overall" at bounding box center [145, 179] width 101 height 16
type input "Exterior Overall"
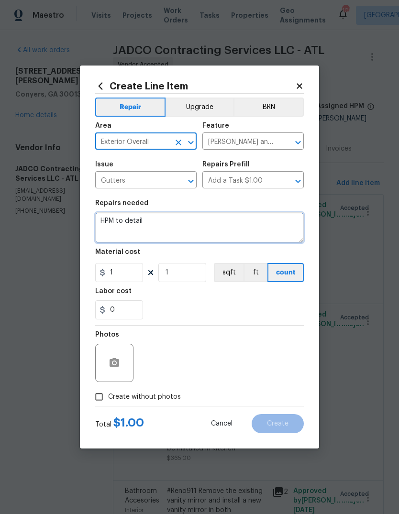
click at [184, 218] on textarea "HPM to detail" at bounding box center [199, 227] width 208 height 31
type textarea "H"
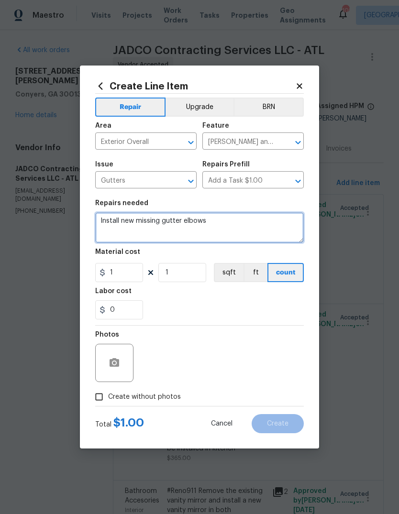
type textarea "Install new missing gutter elbows"
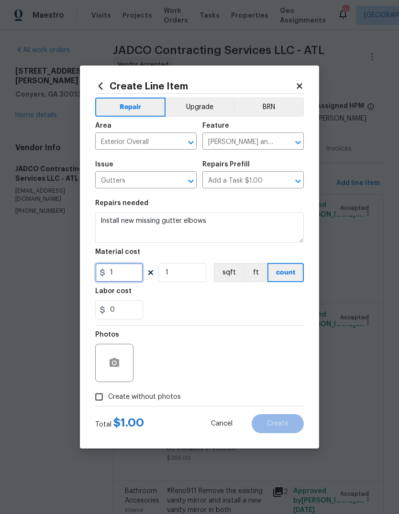
click at [131, 272] on input "1" at bounding box center [119, 272] width 48 height 19
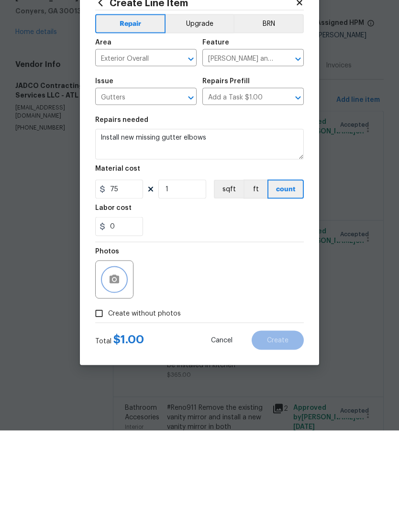
click at [105, 351] on button "button" at bounding box center [114, 362] width 23 height 23
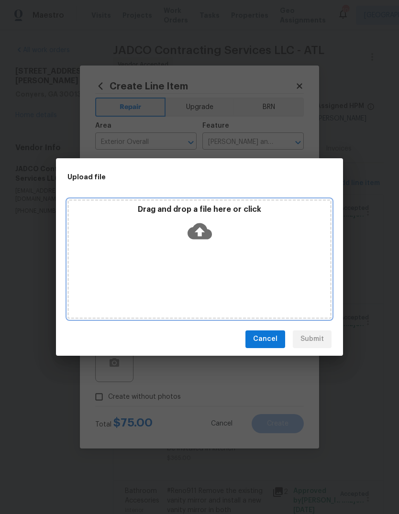
click at [195, 224] on icon at bounding box center [199, 231] width 24 height 24
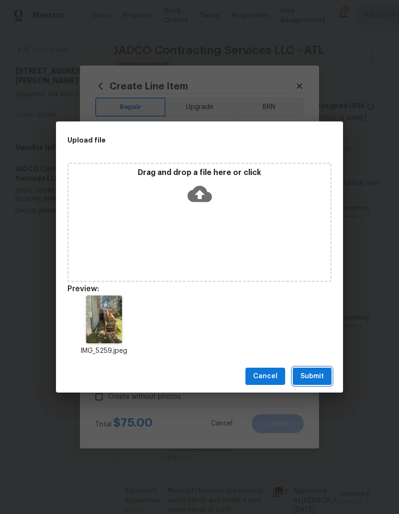
click at [321, 380] on span "Submit" at bounding box center [311, 376] width 23 height 12
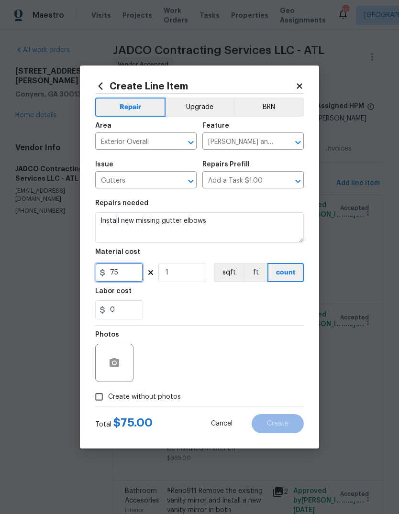
click at [134, 274] on input "75" at bounding box center [119, 272] width 48 height 19
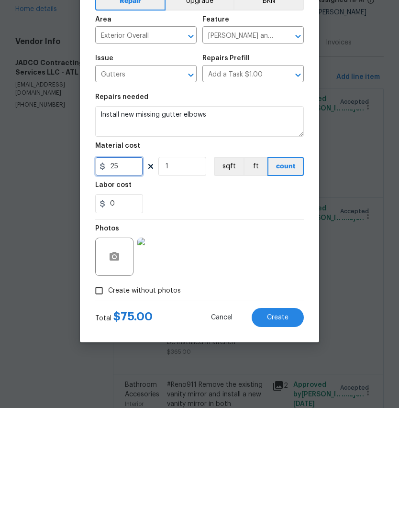
type input "25"
click at [291, 414] on button "Create" at bounding box center [277, 423] width 52 height 19
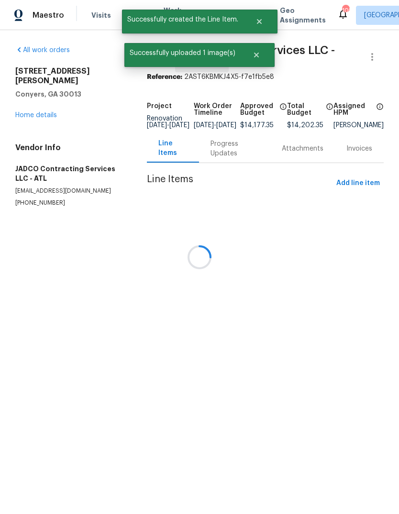
scroll to position [0, 0]
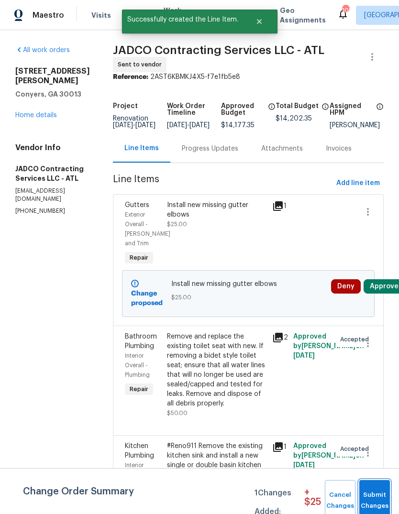
click at [380, 489] on button "Submit Changes" at bounding box center [374, 500] width 31 height 41
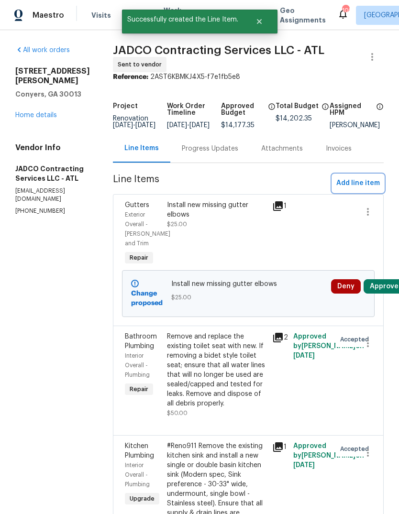
click at [363, 189] on span "Add line item" at bounding box center [358, 183] width 44 height 12
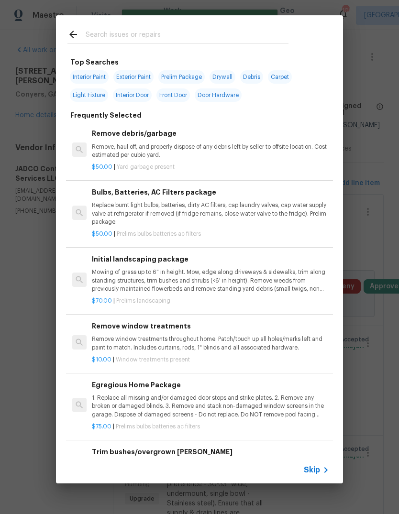
click at [143, 79] on span "Exterior Paint" at bounding box center [133, 76] width 40 height 13
type input "Exterior Paint"
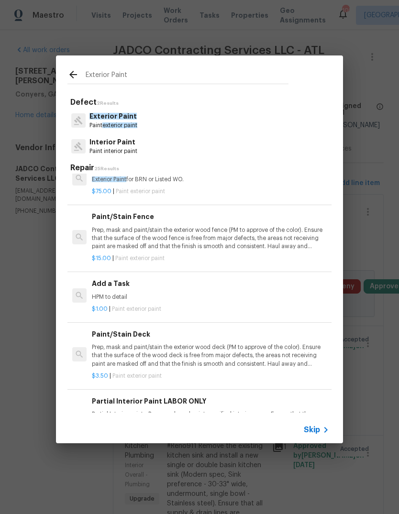
scroll to position [206, 0]
click at [104, 292] on p "HPM to detail" at bounding box center [210, 296] width 237 height 8
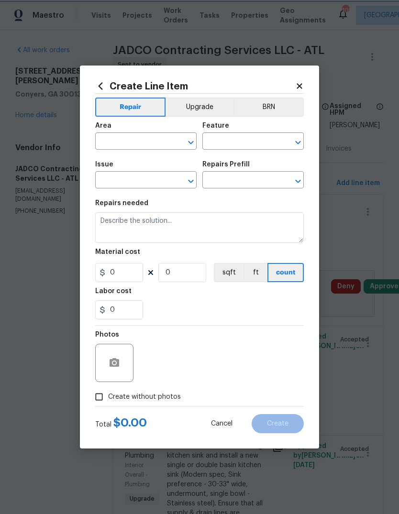
type input "Overall Paint"
type input "Exterior Paint"
type textarea "HPM to detail"
type input "1"
type input "Add a Task $1.00"
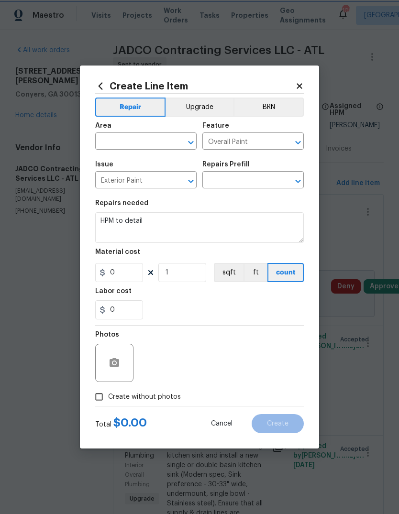
type input "1"
click at [158, 146] on input "text" at bounding box center [132, 142] width 75 height 15
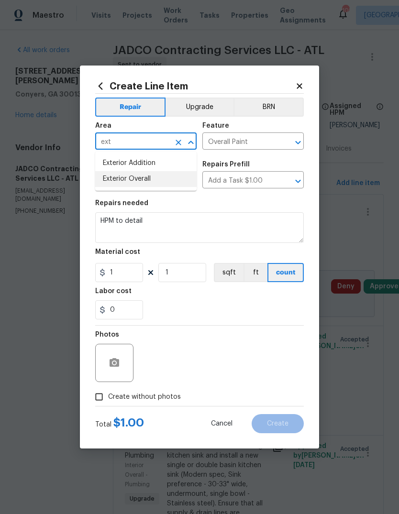
click at [141, 176] on li "Exterior Overall" at bounding box center [145, 179] width 101 height 16
type input "Exterior Overall"
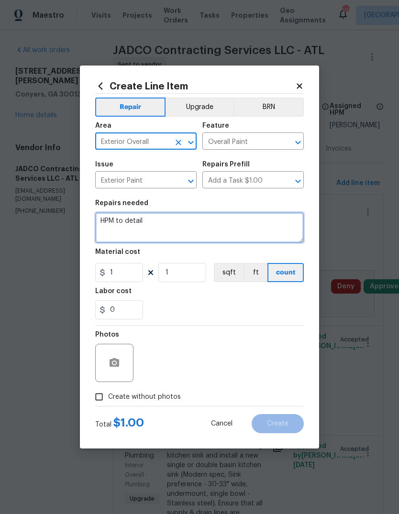
click at [196, 221] on textarea "HPM to detail" at bounding box center [199, 227] width 208 height 31
type textarea "H"
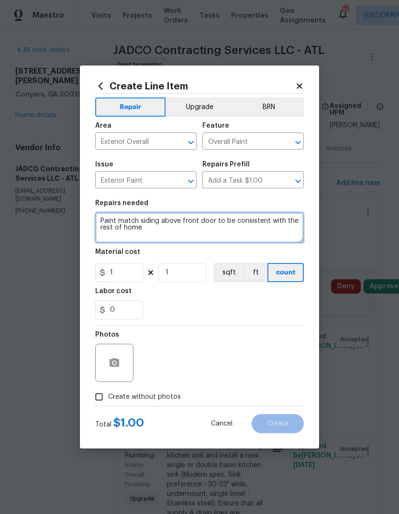
type textarea "Paint match siding above front door to be consistent with the rest of home"
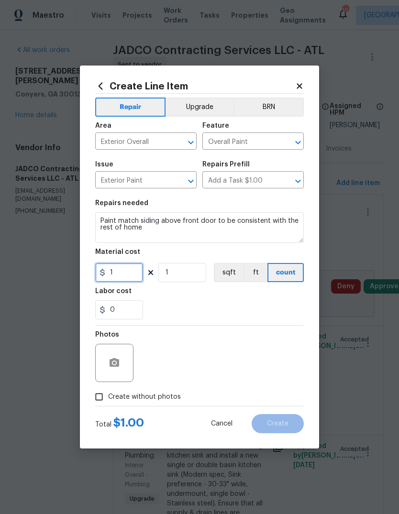
click at [118, 281] on input "1" at bounding box center [119, 272] width 48 height 19
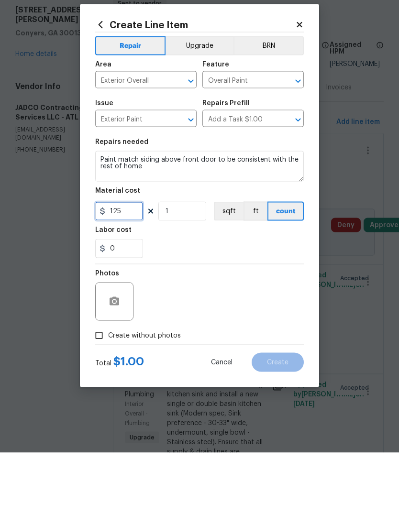
type input "125"
click at [109, 357] on icon "button" at bounding box center [114, 362] width 11 height 11
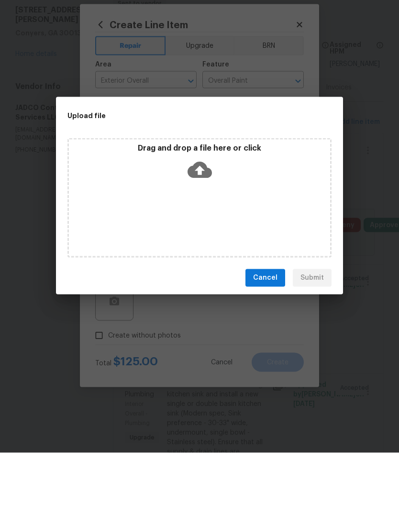
scroll to position [36, 0]
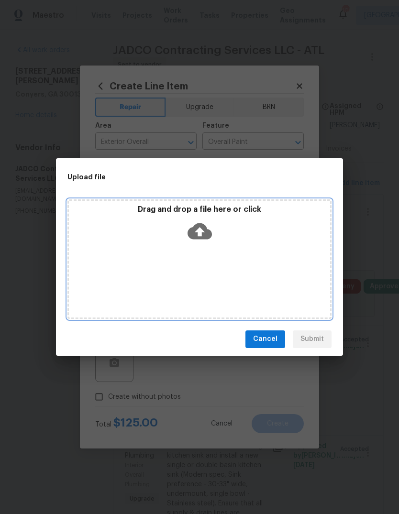
click at [234, 233] on div "Drag and drop a file here or click" at bounding box center [199, 225] width 261 height 41
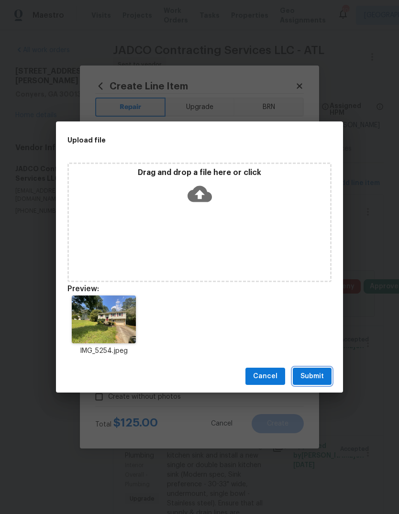
click at [320, 376] on span "Submit" at bounding box center [311, 376] width 23 height 12
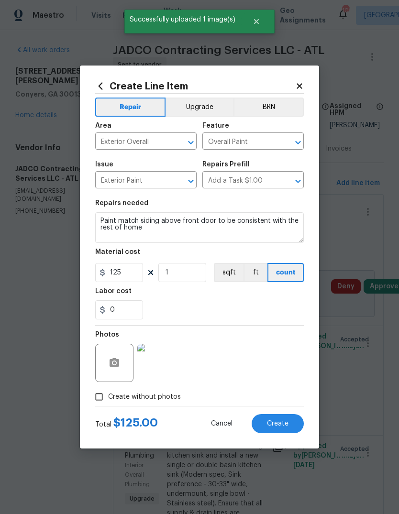
click at [288, 424] on button "Create" at bounding box center [277, 423] width 52 height 19
type input "0"
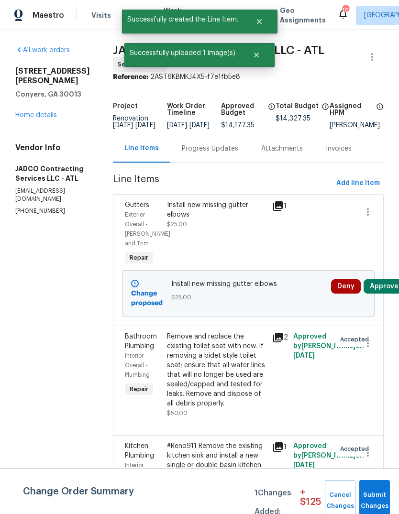
scroll to position [0, 0]
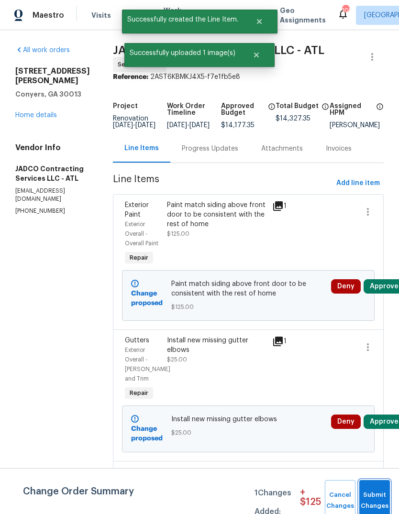
click at [379, 490] on span "Submit Changes" at bounding box center [374, 501] width 21 height 22
